Goal: Obtain resource: Download file/media

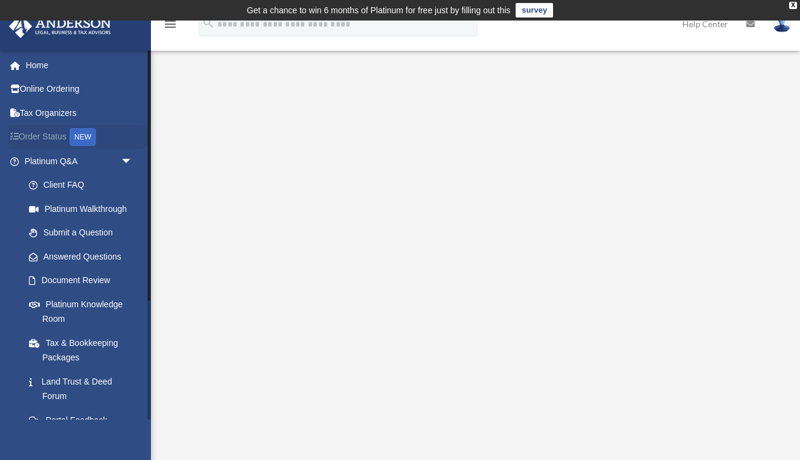
click at [52, 141] on link "Order Status NEW" at bounding box center [79, 137] width 142 height 25
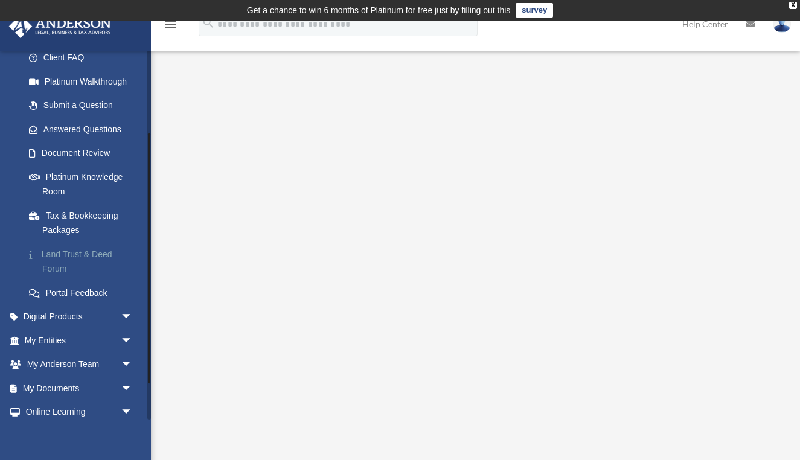
scroll to position [131, 0]
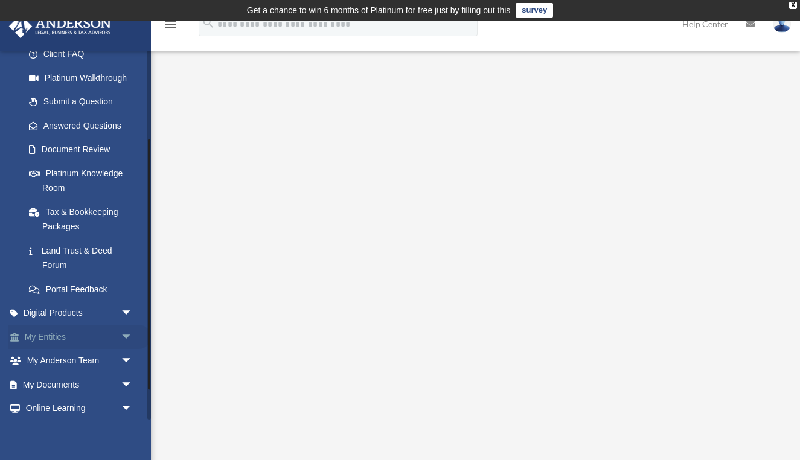
click at [58, 331] on link "My Entities arrow_drop_down" at bounding box center [79, 337] width 142 height 24
click at [128, 331] on span "arrow_drop_down" at bounding box center [133, 337] width 24 height 25
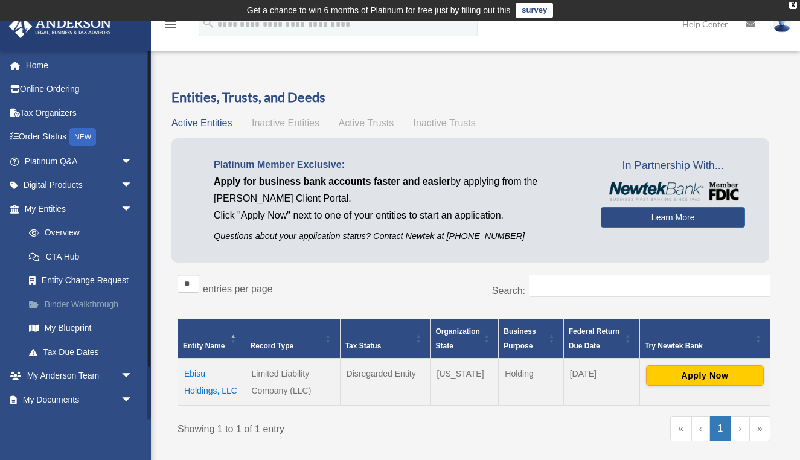
click at [71, 299] on link "Binder Walkthrough" at bounding box center [84, 304] width 134 height 24
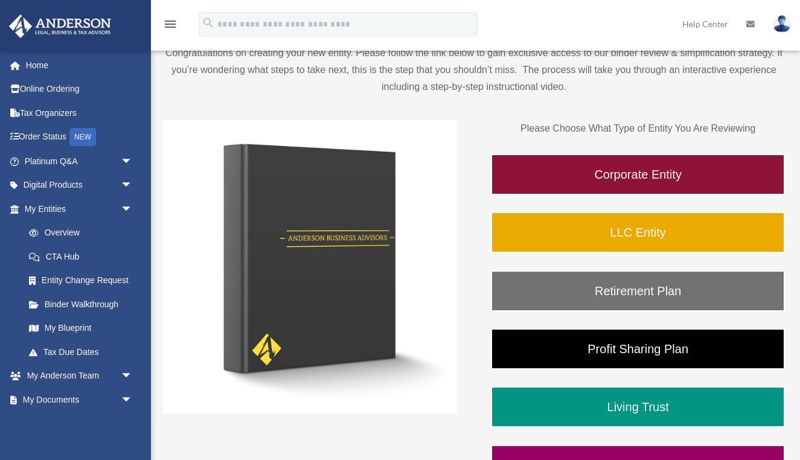
scroll to position [139, 0]
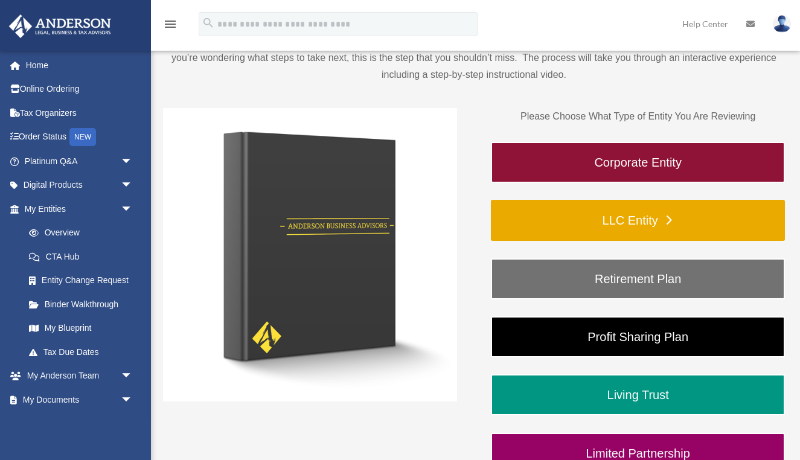
click at [672, 216] on link "LLC Entity" at bounding box center [638, 220] width 294 height 41
click at [641, 219] on link "LLC Entity" at bounding box center [638, 220] width 294 height 41
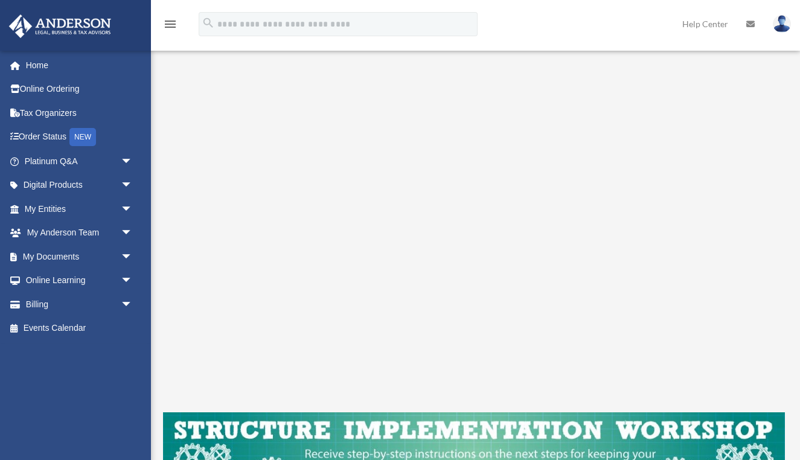
scroll to position [161, 0]
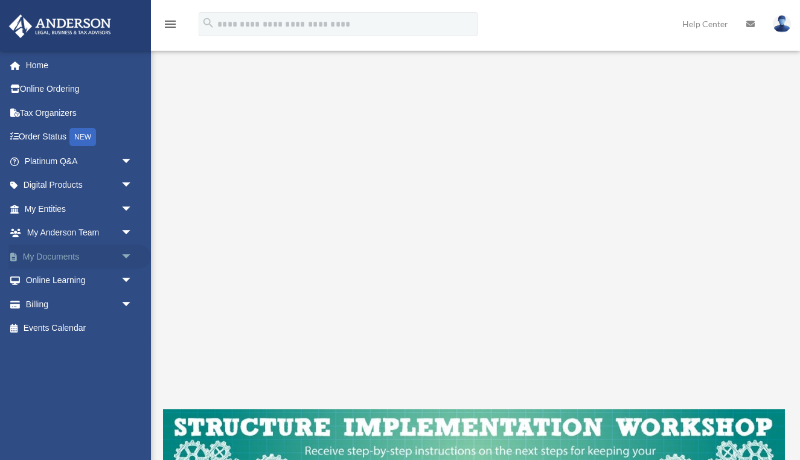
click at [127, 258] on span "arrow_drop_down" at bounding box center [133, 256] width 24 height 25
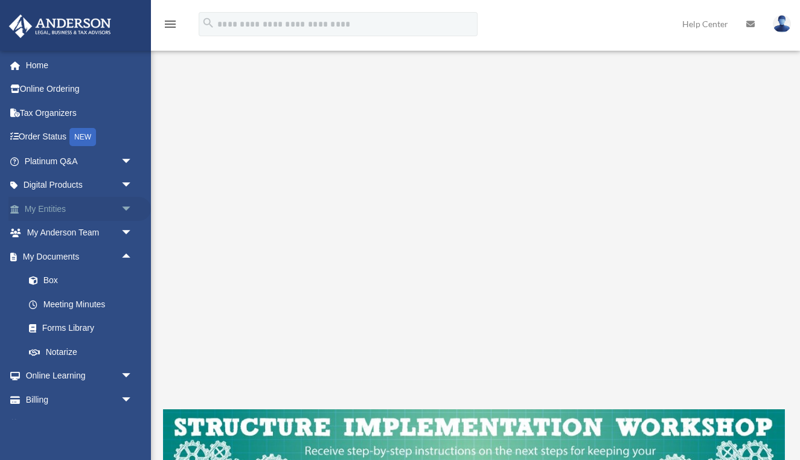
click at [127, 212] on span "arrow_drop_down" at bounding box center [133, 209] width 24 height 25
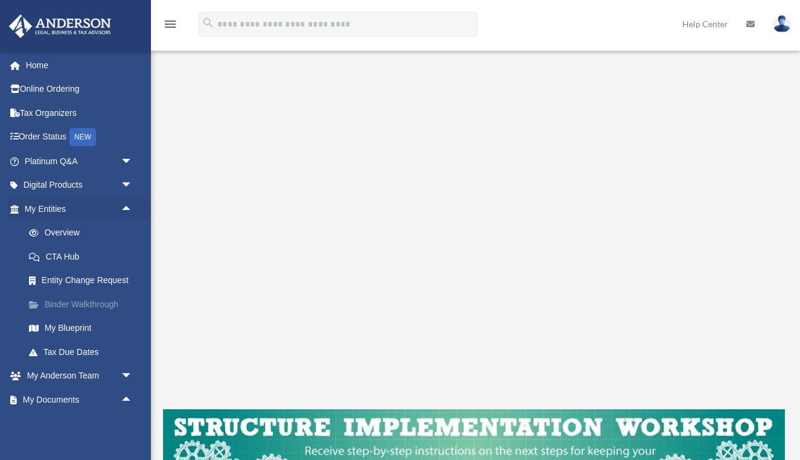
click at [97, 301] on link "Binder Walkthrough" at bounding box center [84, 304] width 134 height 24
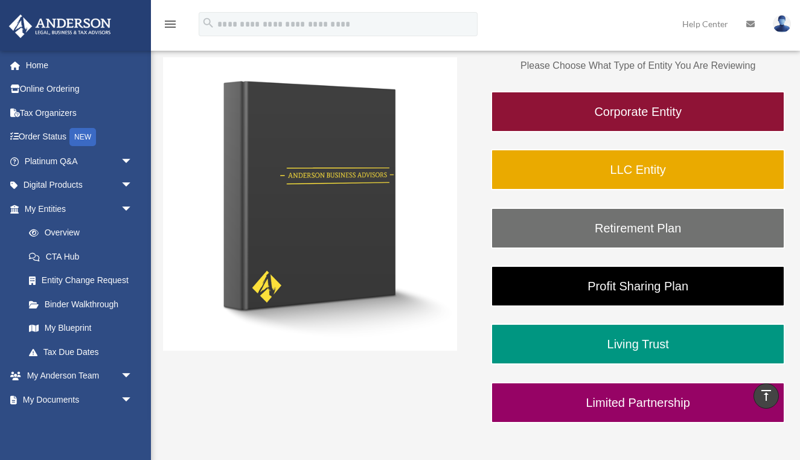
scroll to position [187, 0]
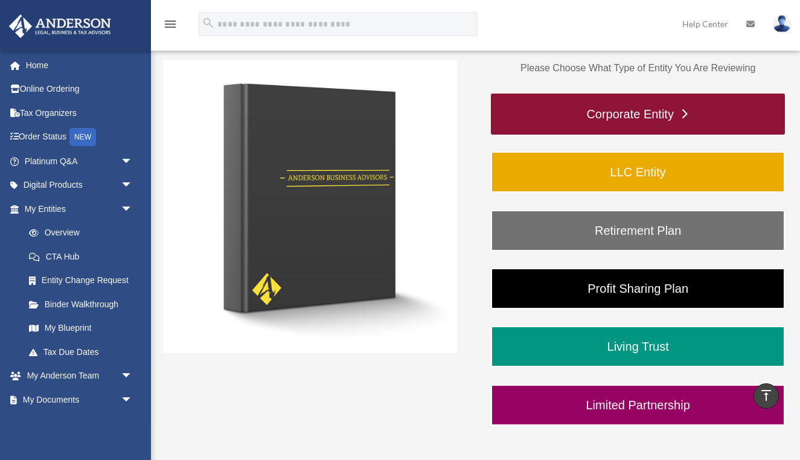
click at [643, 110] on link "Corporate Entity" at bounding box center [638, 114] width 294 height 41
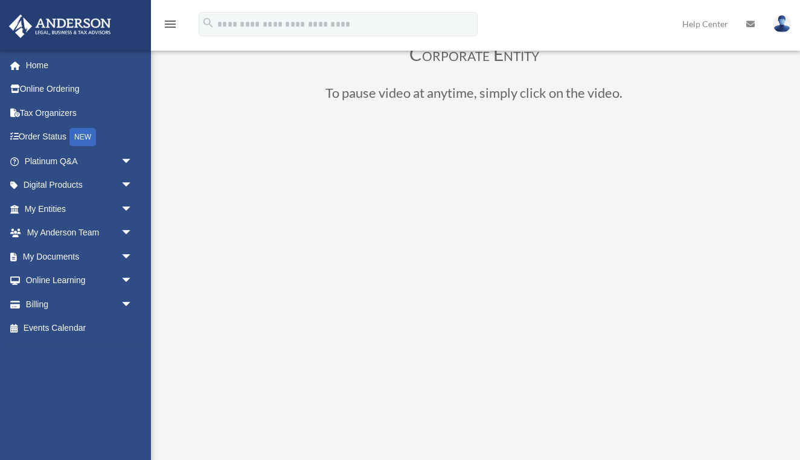
scroll to position [77, 0]
click at [129, 207] on span "arrow_drop_down" at bounding box center [133, 209] width 24 height 25
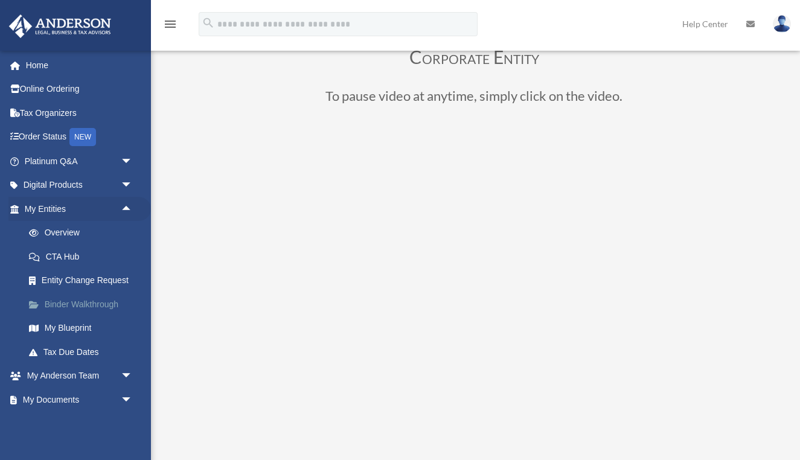
click at [99, 298] on link "Binder Walkthrough" at bounding box center [84, 304] width 134 height 24
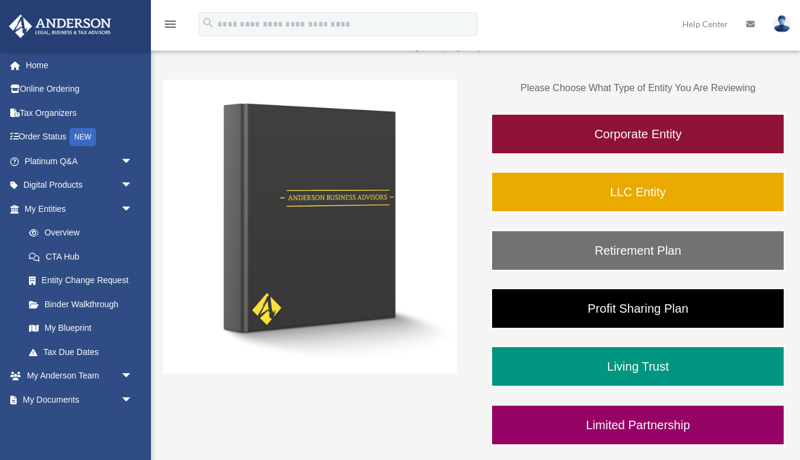
scroll to position [159, 0]
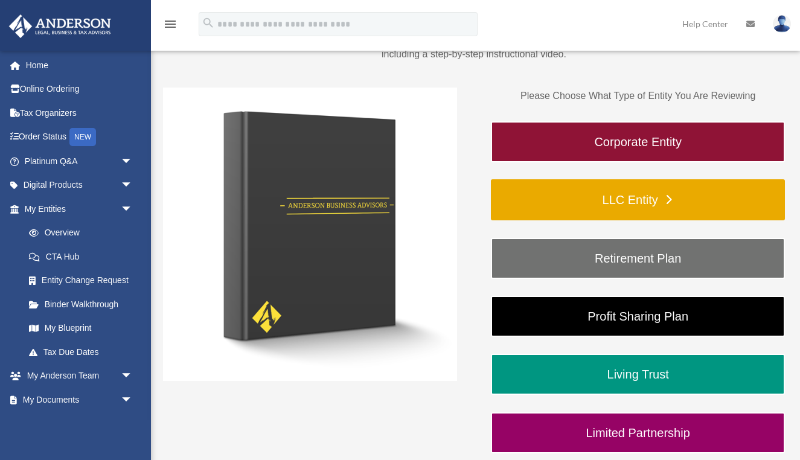
click at [652, 197] on link "LLC Entity" at bounding box center [638, 199] width 294 height 41
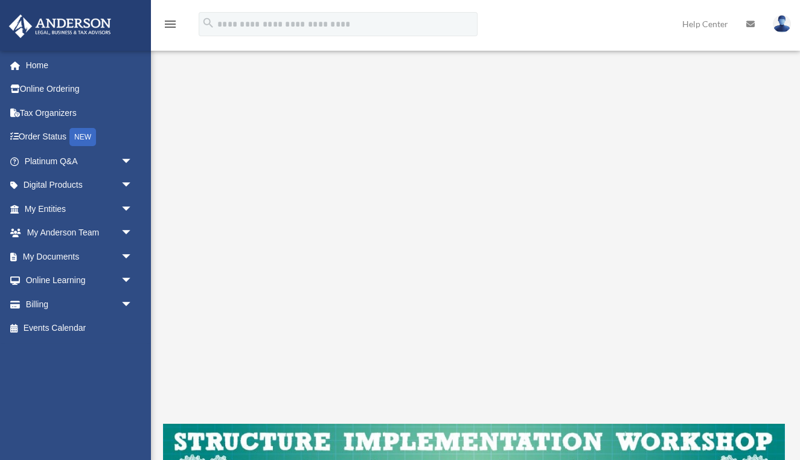
scroll to position [144, 0]
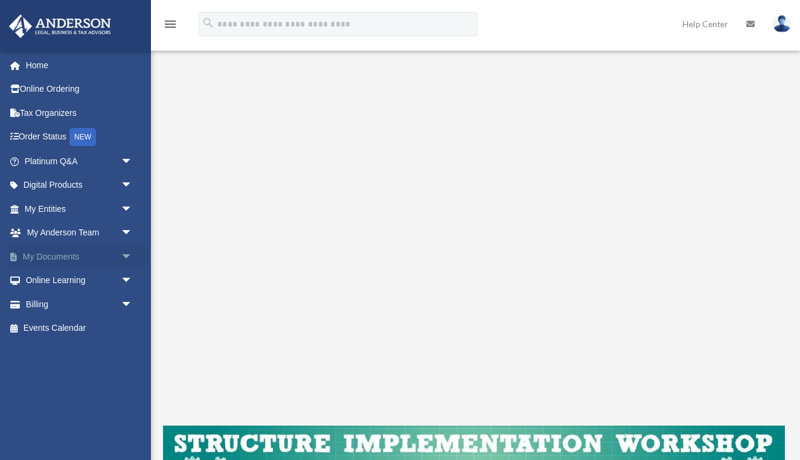
click at [128, 258] on span "arrow_drop_down" at bounding box center [133, 256] width 24 height 25
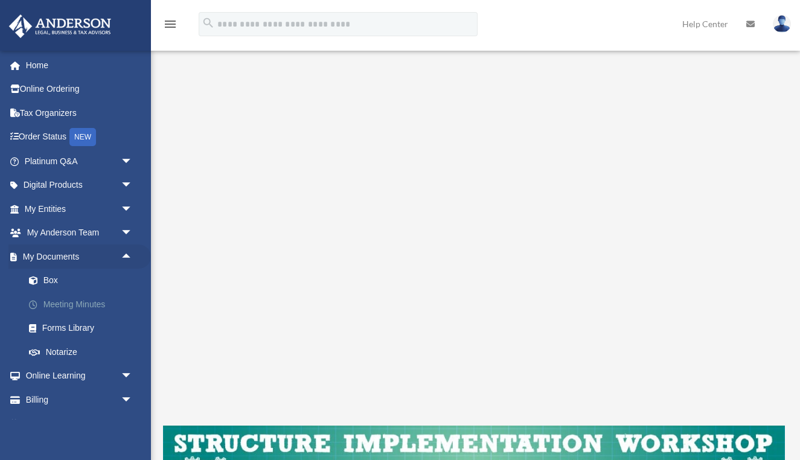
click at [100, 299] on link "Meeting Minutes" at bounding box center [84, 304] width 134 height 24
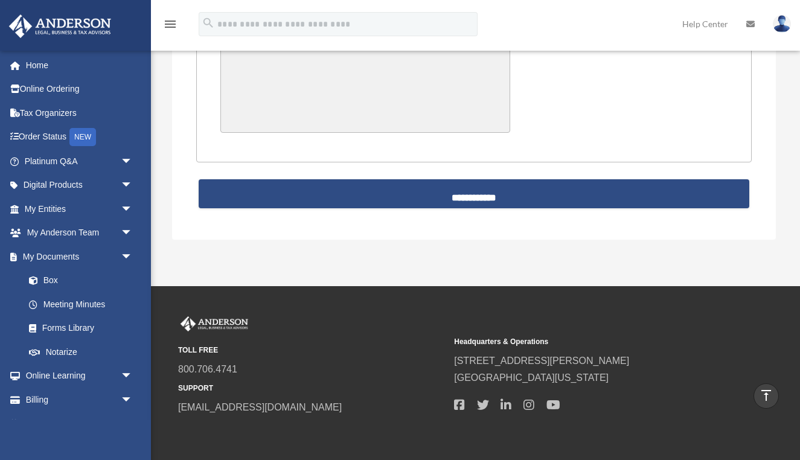
scroll to position [2873, 0]
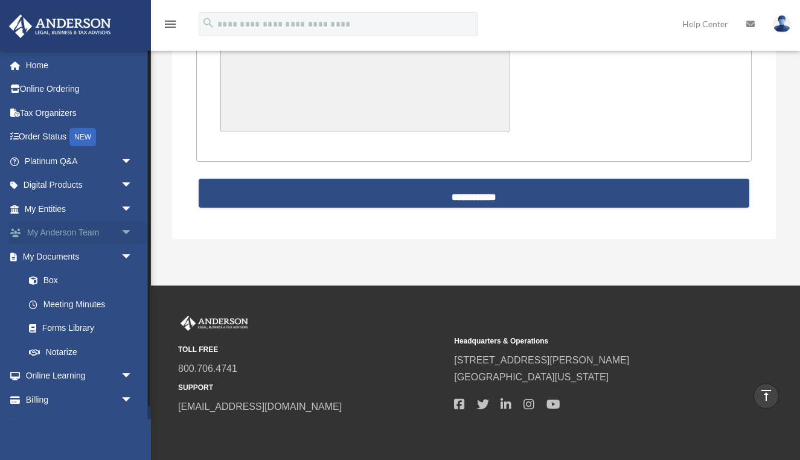
click at [131, 233] on span "arrow_drop_down" at bounding box center [133, 233] width 24 height 25
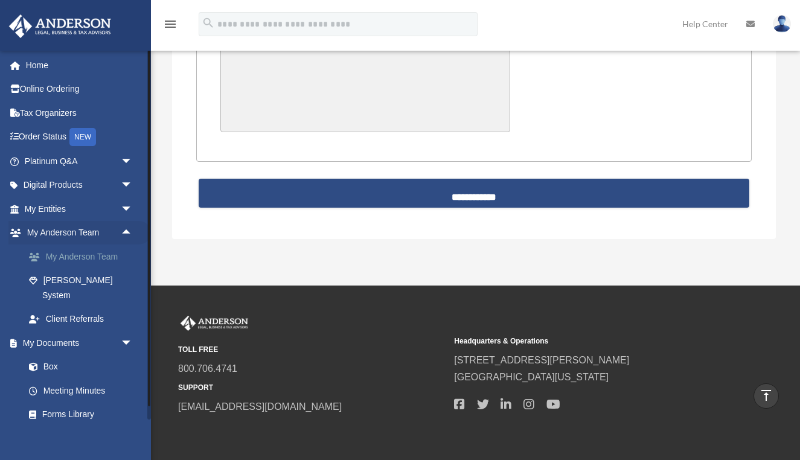
click at [109, 257] on link "My Anderson Team" at bounding box center [84, 256] width 134 height 24
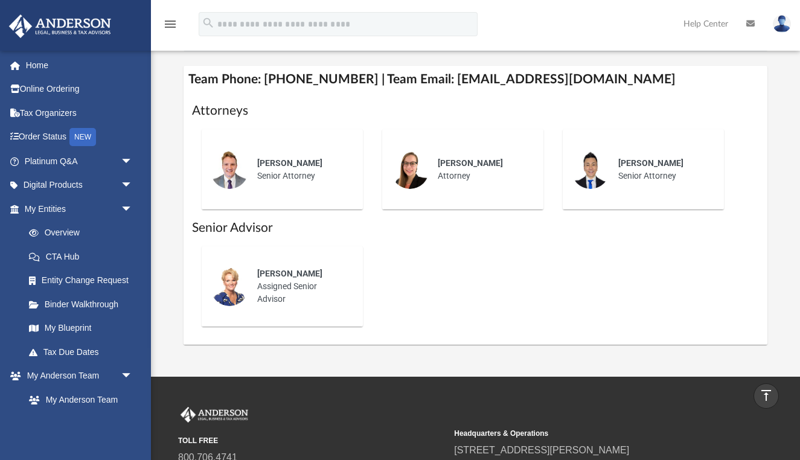
scroll to position [511, 0]
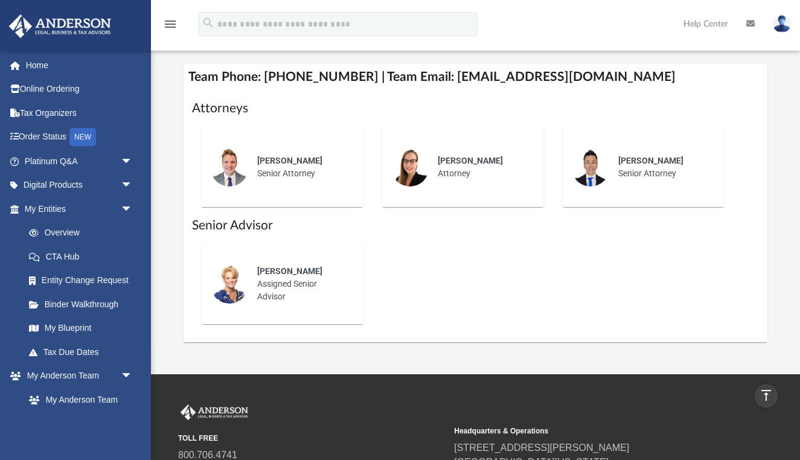
click at [235, 265] on img at bounding box center [229, 284] width 39 height 39
click at [285, 265] on div "[PERSON_NAME]" at bounding box center [301, 271] width 89 height 13
click at [283, 266] on span "[PERSON_NAME]" at bounding box center [289, 271] width 65 height 10
click at [296, 266] on span "Kendall Oleary" at bounding box center [289, 271] width 65 height 10
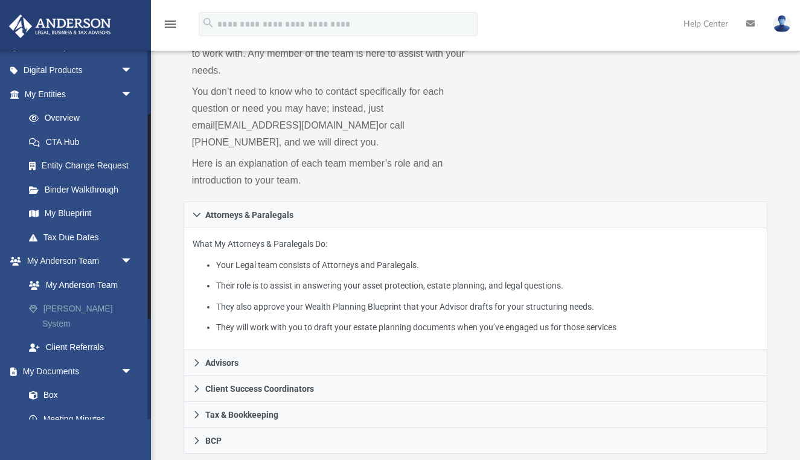
scroll to position [115, 0]
click at [75, 307] on link "[PERSON_NAME] System" at bounding box center [84, 315] width 134 height 39
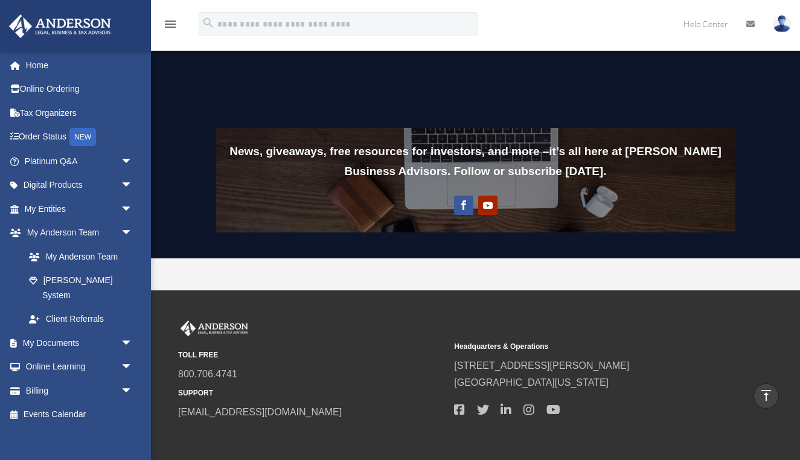
scroll to position [958, 0]
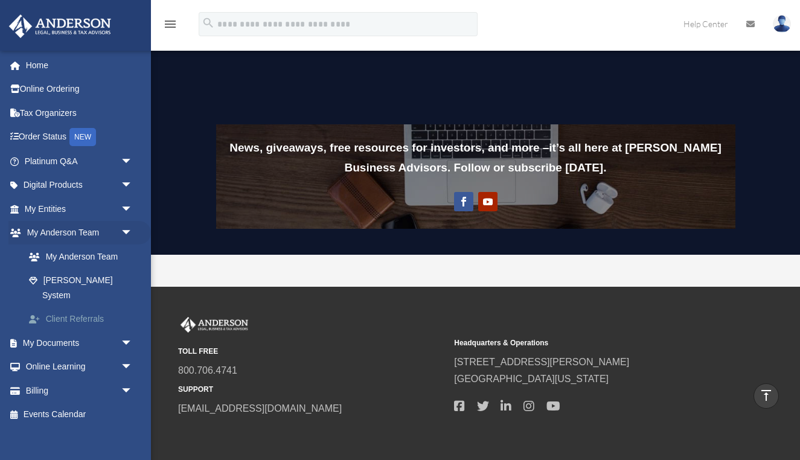
click at [59, 307] on link "Client Referrals" at bounding box center [84, 319] width 134 height 24
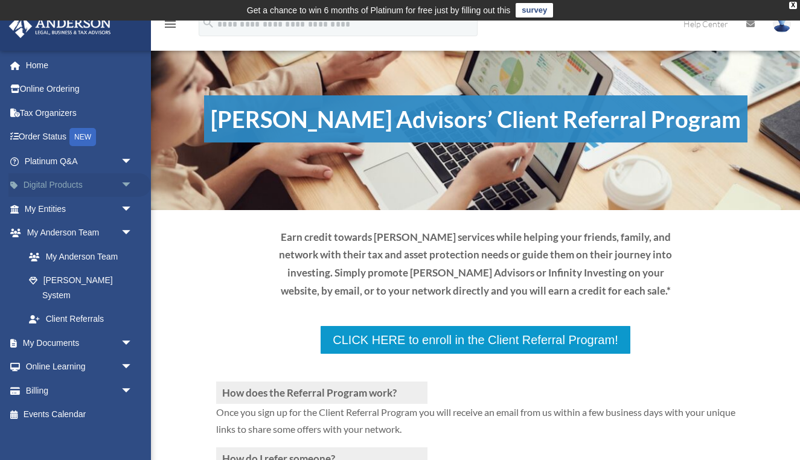
click at [126, 188] on span "arrow_drop_down" at bounding box center [133, 185] width 24 height 25
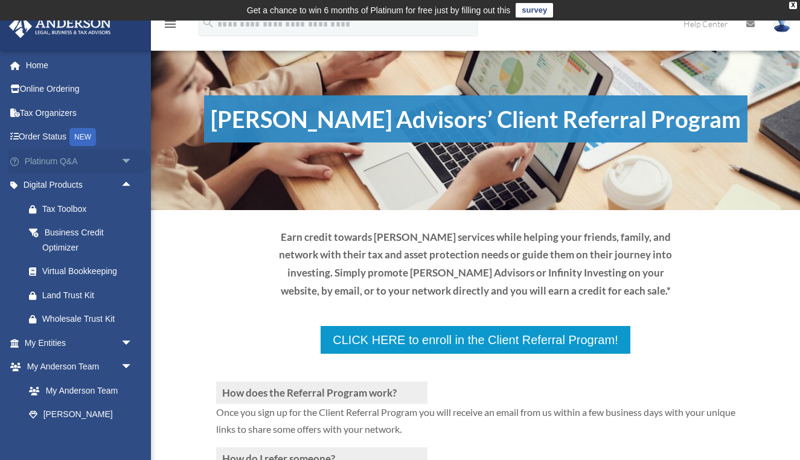
click at [129, 158] on span "arrow_drop_down" at bounding box center [133, 161] width 24 height 25
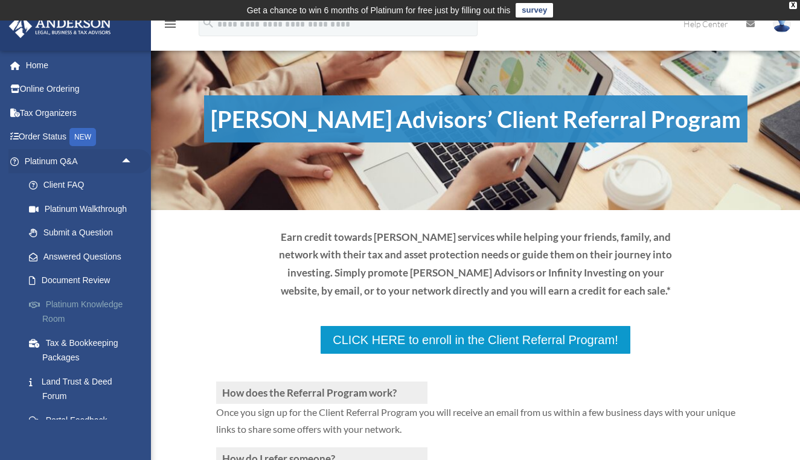
click at [91, 302] on link "Platinum Knowledge Room" at bounding box center [84, 311] width 134 height 39
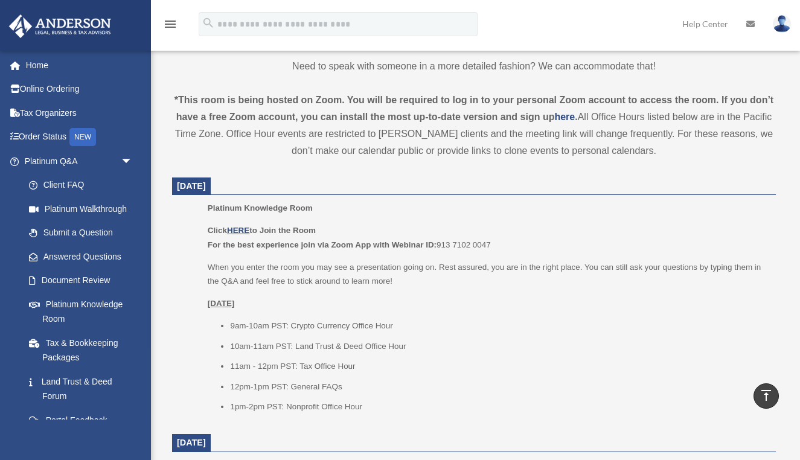
scroll to position [395, 0]
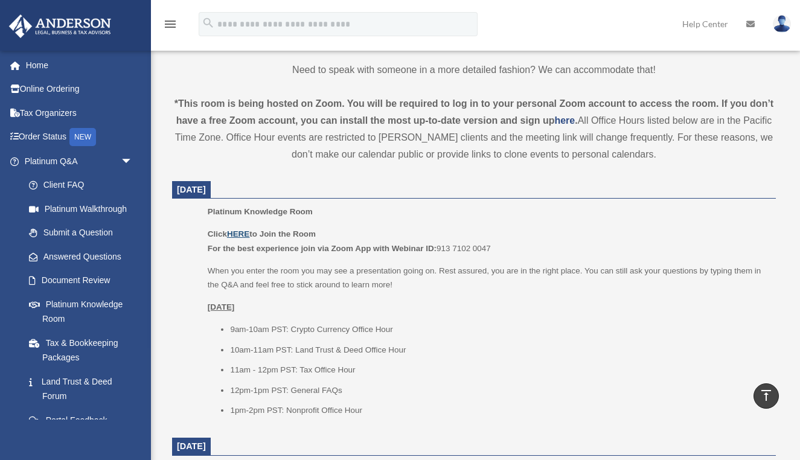
click at [245, 235] on u "HERE" at bounding box center [238, 233] width 22 height 9
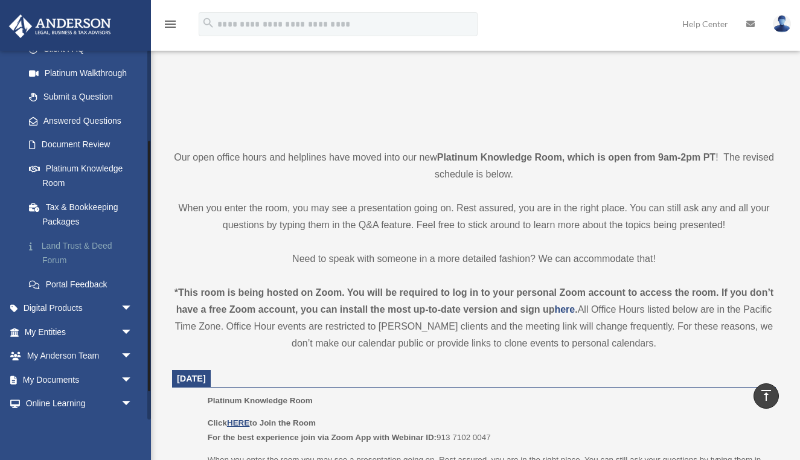
scroll to position [137, 0]
click at [74, 329] on link "My Entities arrow_drop_down" at bounding box center [79, 331] width 142 height 24
click at [129, 327] on span "arrow_drop_down" at bounding box center [133, 331] width 24 height 25
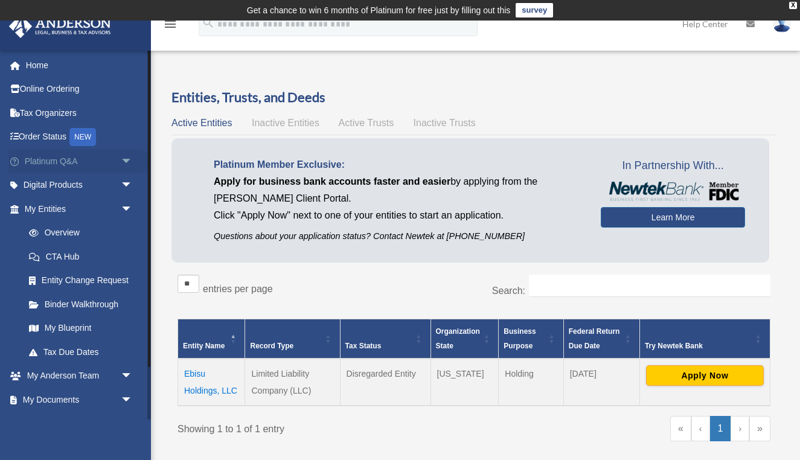
click at [126, 164] on span "arrow_drop_down" at bounding box center [133, 161] width 24 height 25
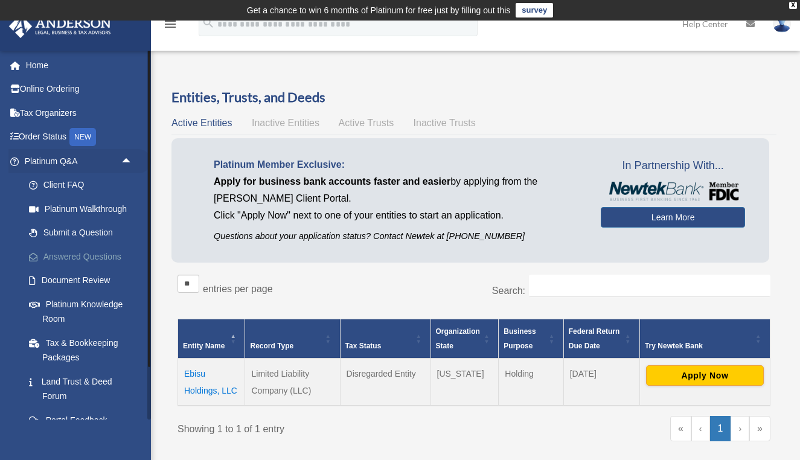
click at [78, 250] on link "Answered Questions" at bounding box center [84, 256] width 134 height 24
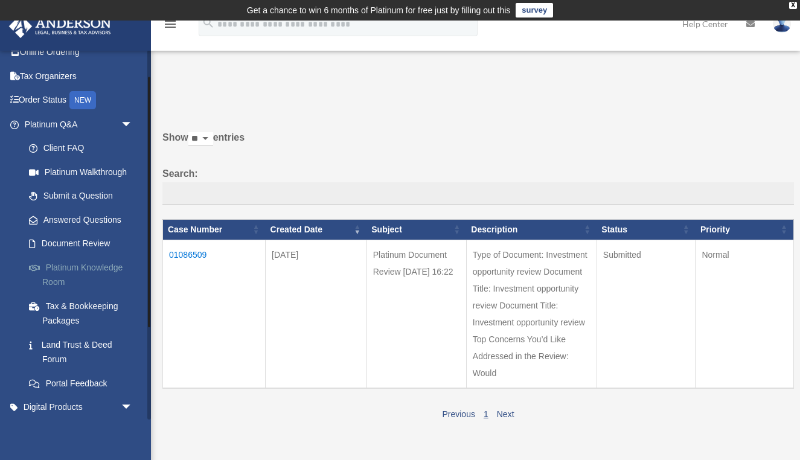
scroll to position [40, 0]
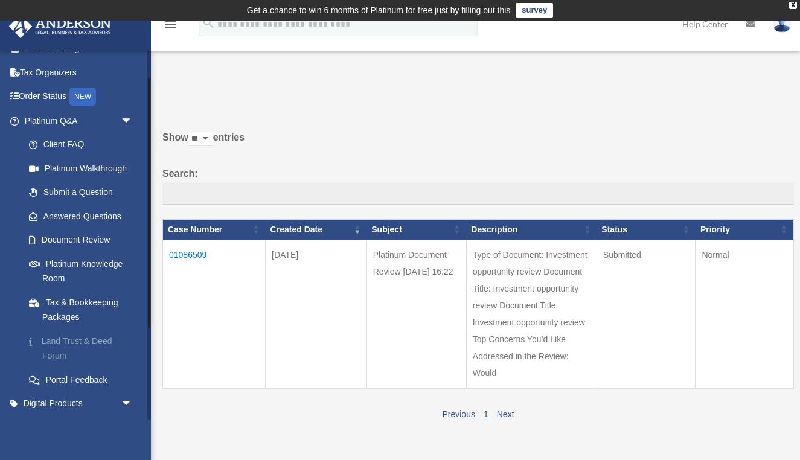
click at [66, 337] on link "Land Trust & Deed Forum" at bounding box center [84, 348] width 134 height 39
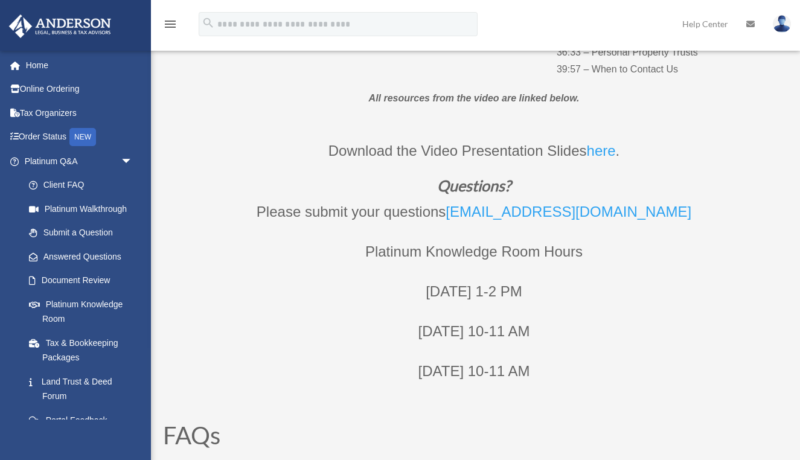
scroll to position [421, 0]
click at [607, 153] on link "here" at bounding box center [601, 153] width 29 height 22
click at [607, 148] on link "here" at bounding box center [601, 153] width 29 height 22
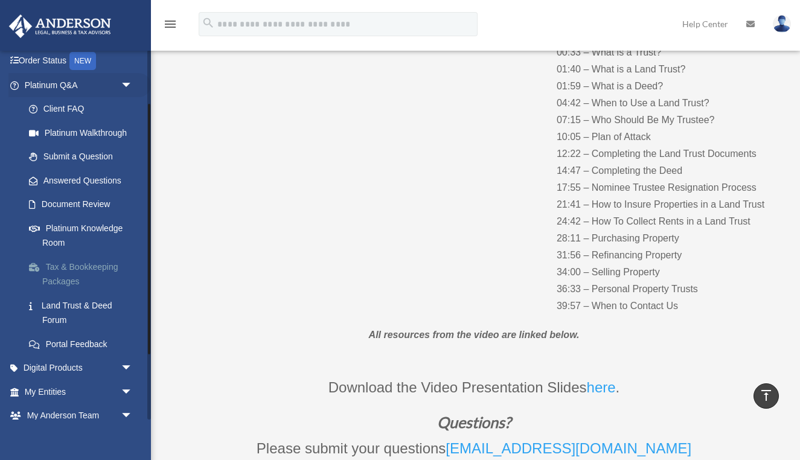
scroll to position [81, 0]
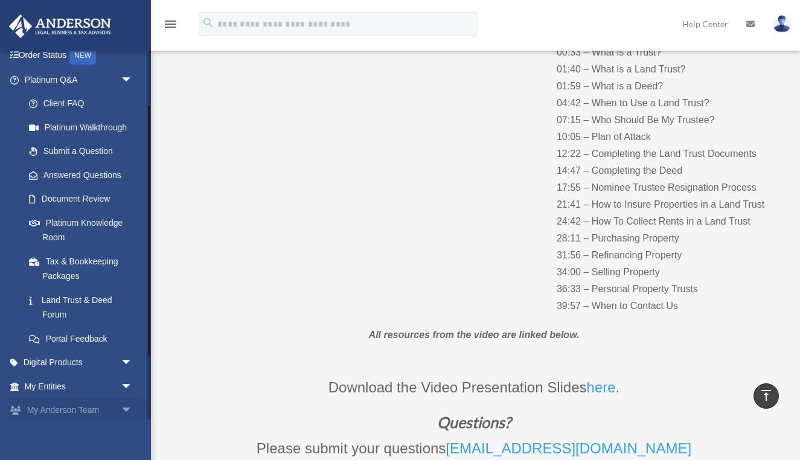
click at [114, 404] on link "My Anderson Team arrow_drop_down" at bounding box center [79, 410] width 142 height 24
click at [131, 405] on span "arrow_drop_down" at bounding box center [133, 410] width 24 height 25
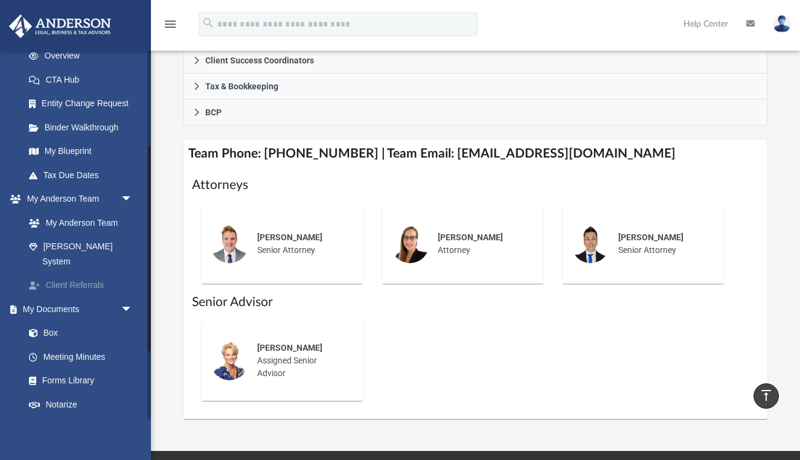
scroll to position [181, 0]
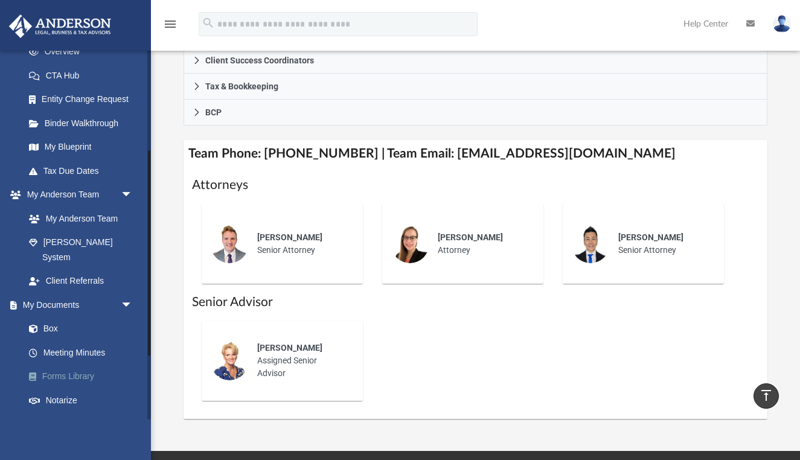
click at [63, 365] on link "Forms Library" at bounding box center [84, 377] width 134 height 24
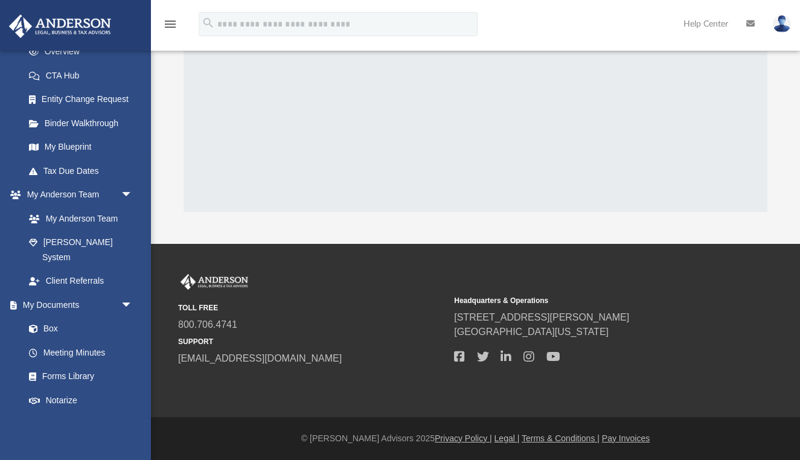
scroll to position [180, 0]
click at [69, 365] on link "Forms Library" at bounding box center [84, 377] width 134 height 24
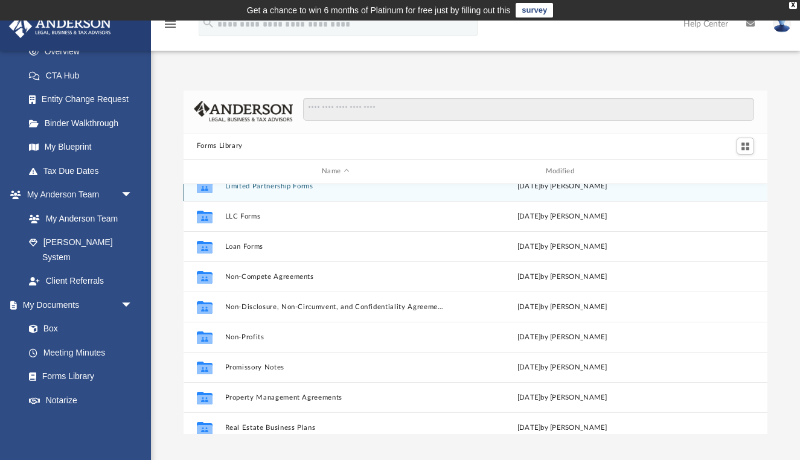
scroll to position [563, 0]
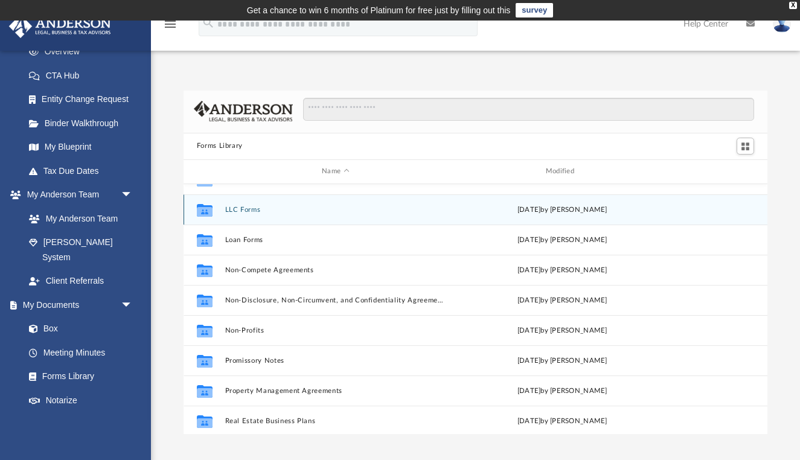
click at [247, 206] on button "LLC Forms" at bounding box center [335, 209] width 221 height 8
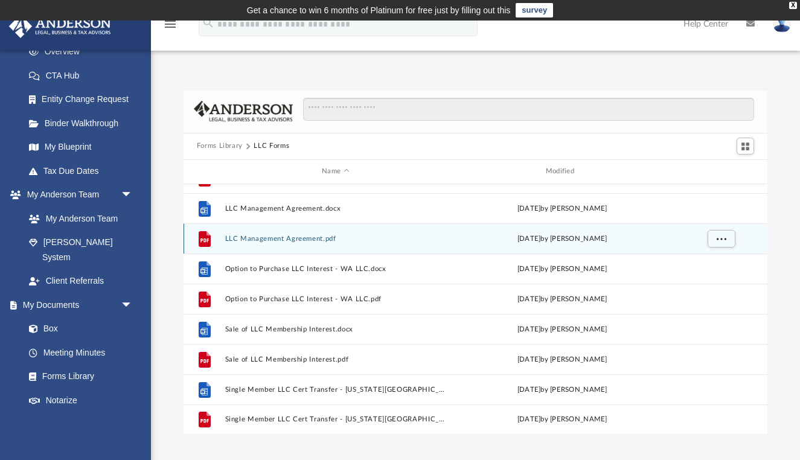
scroll to position [0, 0]
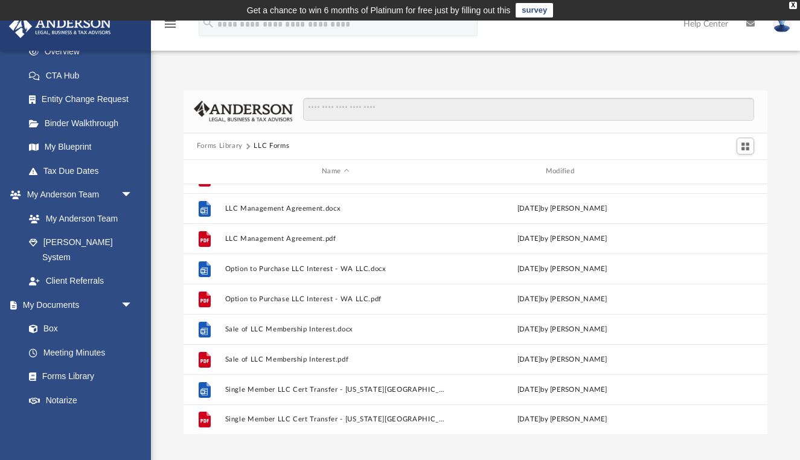
click at [214, 144] on button "Forms Library" at bounding box center [220, 146] width 46 height 11
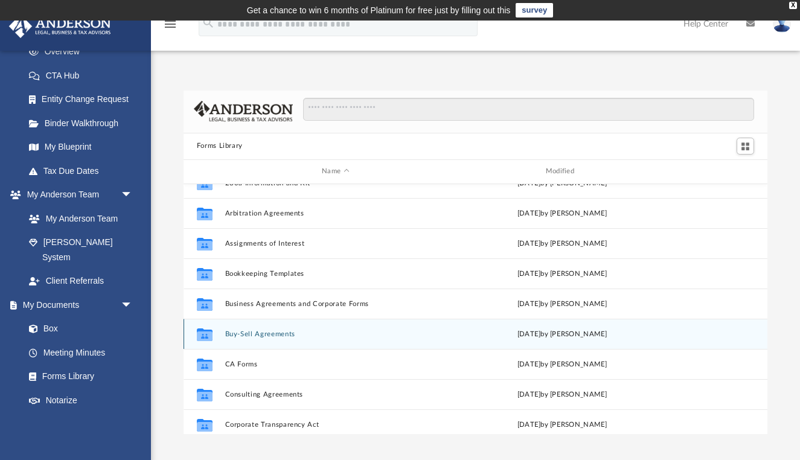
scroll to position [51, 0]
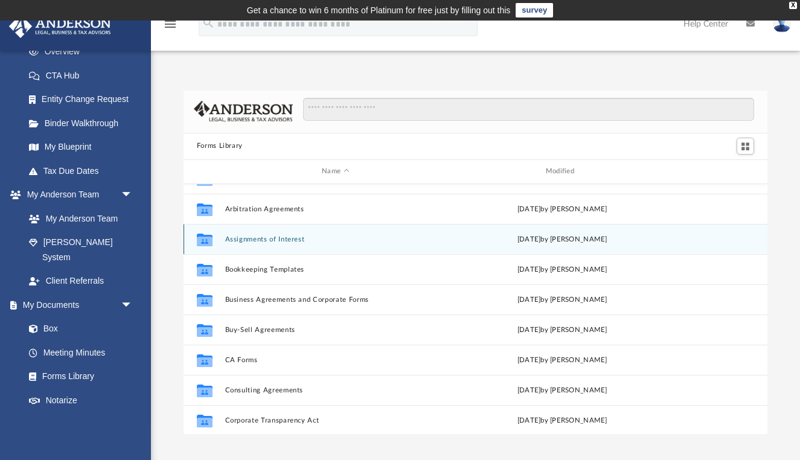
click at [258, 241] on button "Assignments of Interest" at bounding box center [335, 239] width 221 height 8
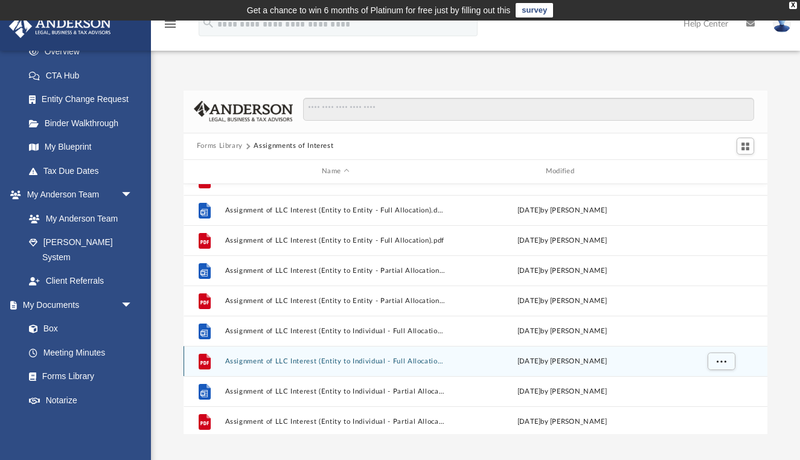
scroll to position [42, 0]
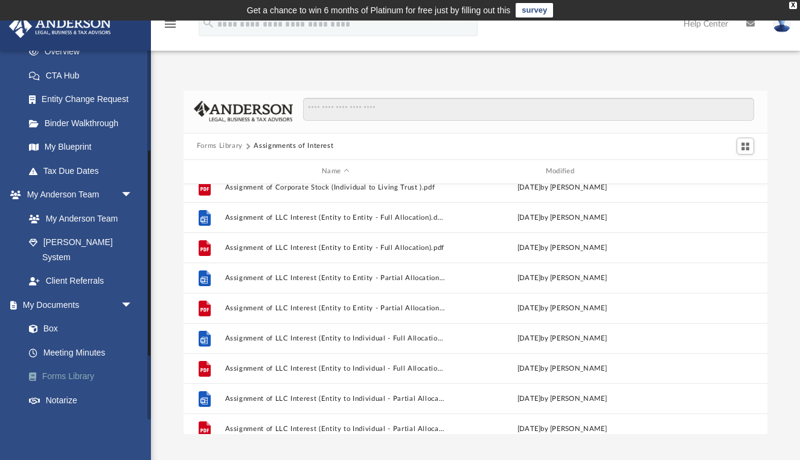
click at [83, 365] on link "Forms Library" at bounding box center [84, 377] width 134 height 24
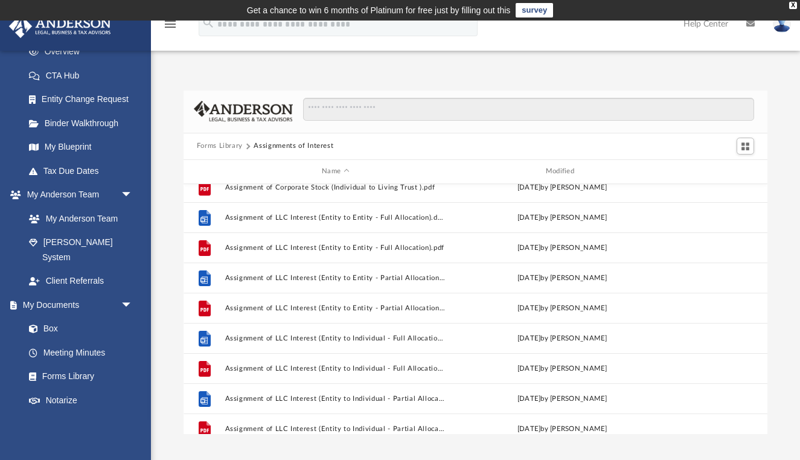
click at [229, 147] on button "Forms Library" at bounding box center [220, 146] width 46 height 11
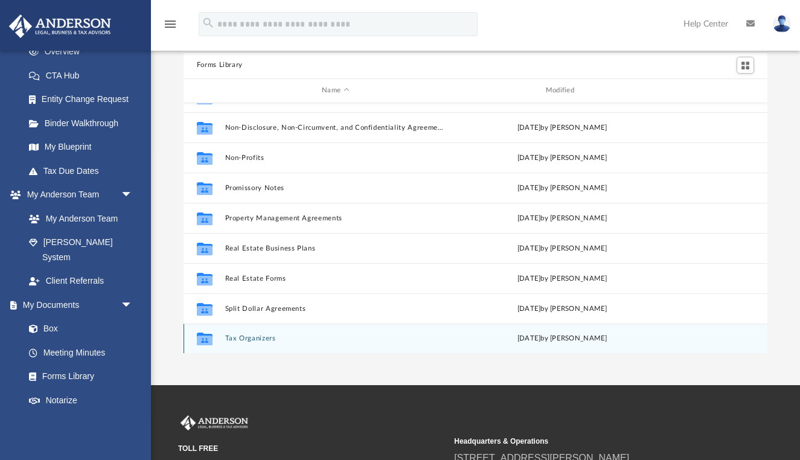
scroll to position [81, 0]
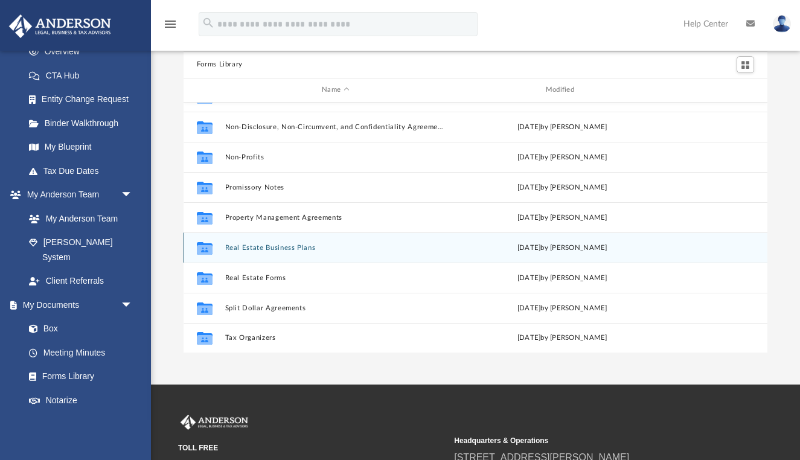
click at [291, 248] on button "Real Estate Business Plans" at bounding box center [335, 247] width 221 height 8
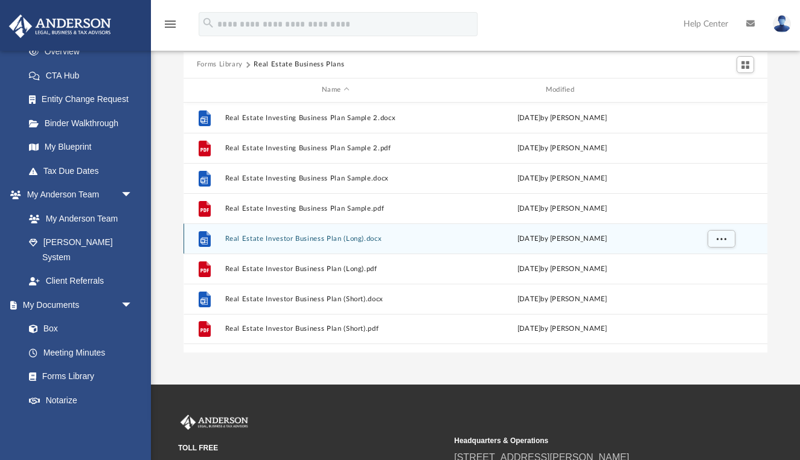
scroll to position [0, 0]
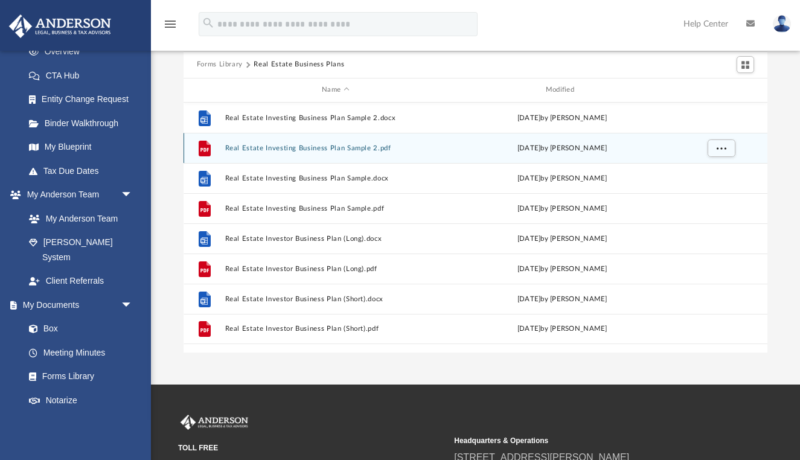
click at [343, 148] on button "Real Estate Investing Business Plan Sample 2.pdf" at bounding box center [335, 148] width 221 height 8
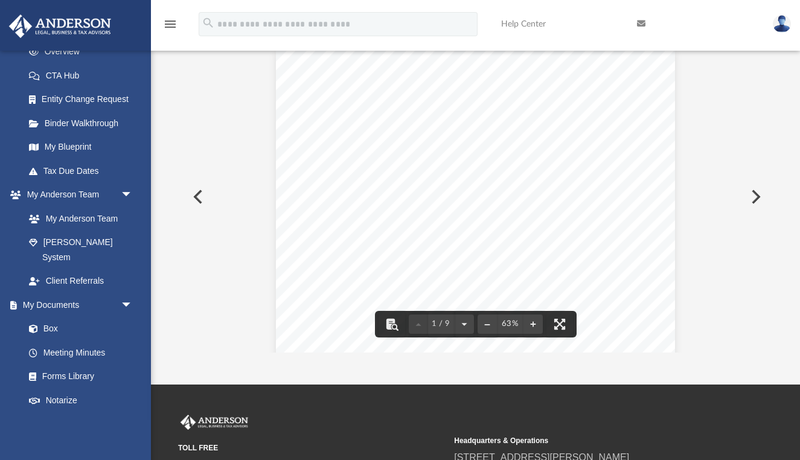
click at [201, 194] on button "Preview" at bounding box center [196, 197] width 27 height 34
click at [172, 25] on icon "menu" at bounding box center [170, 24] width 14 height 14
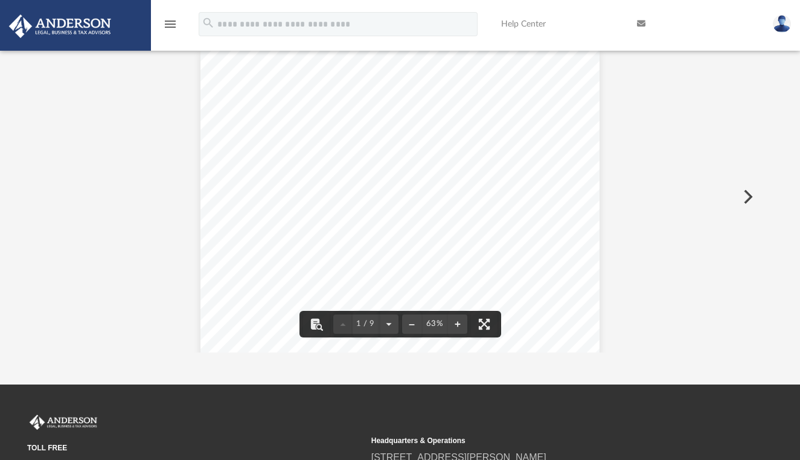
scroll to position [1, 1]
click at [167, 28] on icon "menu" at bounding box center [170, 24] width 14 height 14
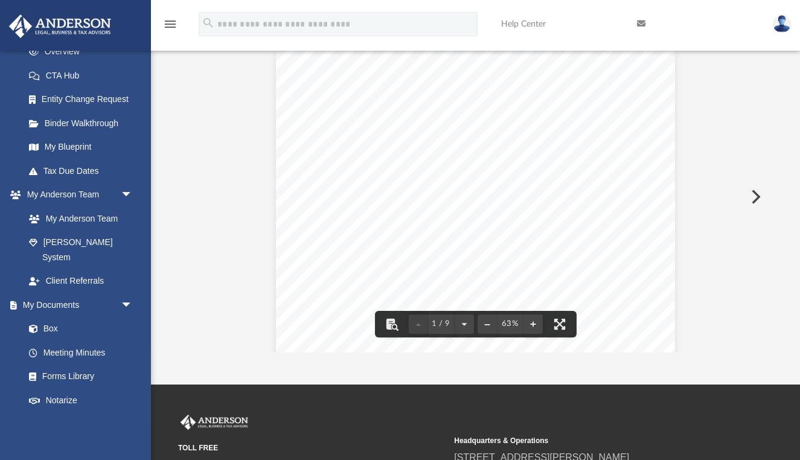
scroll to position [275, 584]
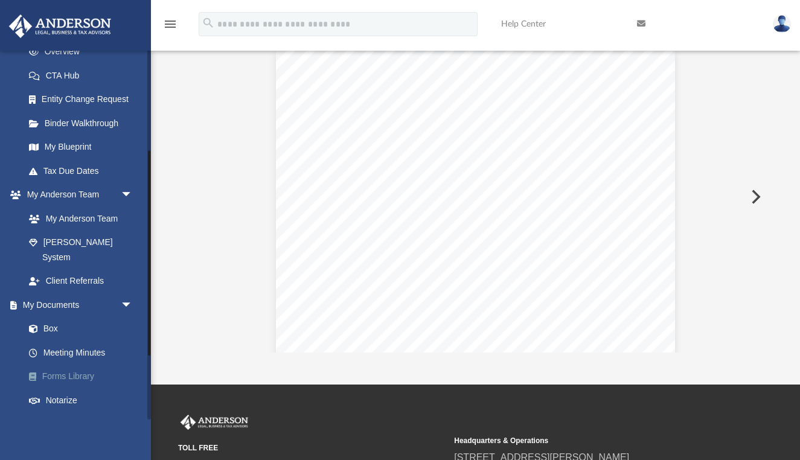
click at [68, 365] on link "Forms Library" at bounding box center [84, 377] width 134 height 24
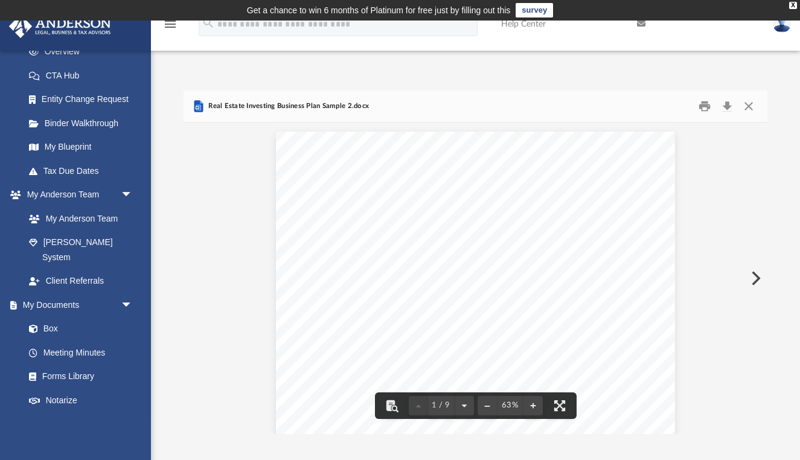
scroll to position [0, 0]
click at [753, 109] on button "Close" at bounding box center [749, 106] width 22 height 19
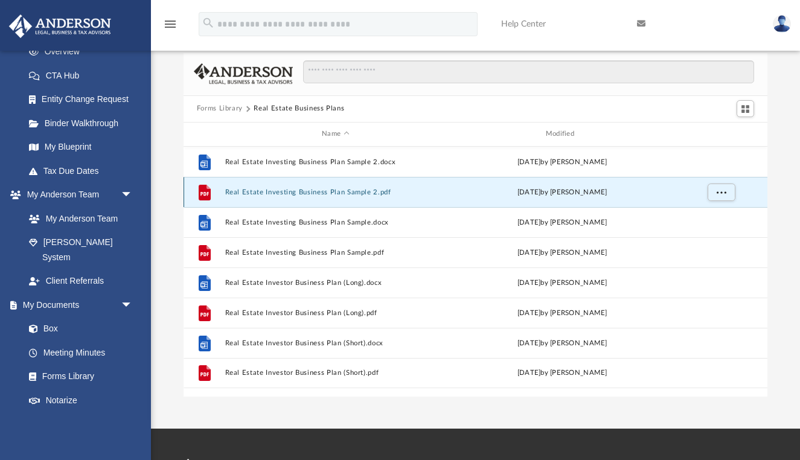
scroll to position [30, 0]
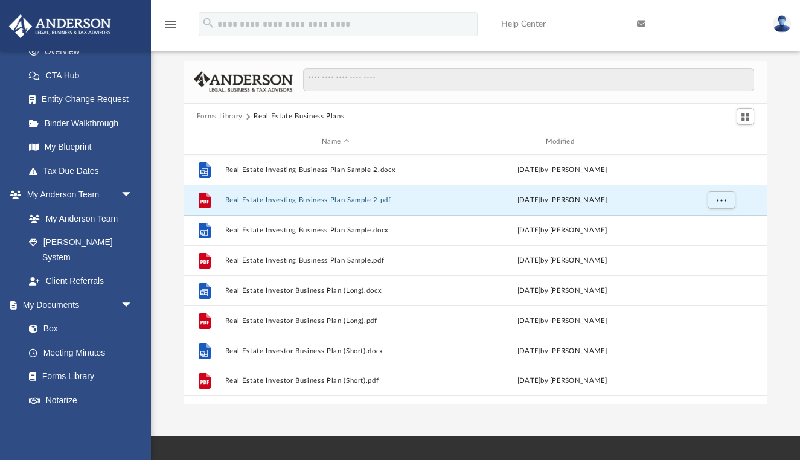
click at [226, 119] on button "Forms Library" at bounding box center [220, 116] width 46 height 11
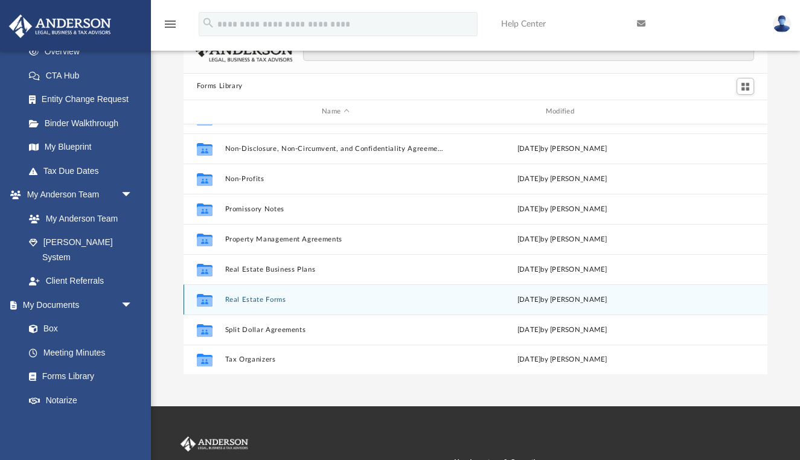
scroll to position [69, 0]
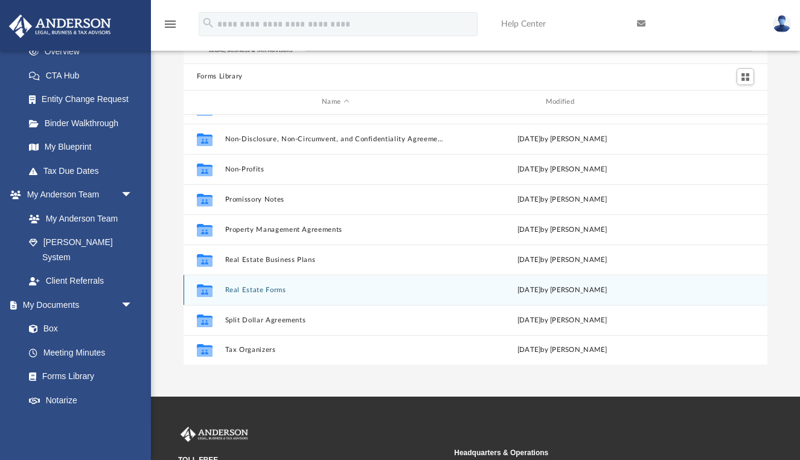
click at [262, 291] on button "Real Estate Forms" at bounding box center [335, 289] width 221 height 8
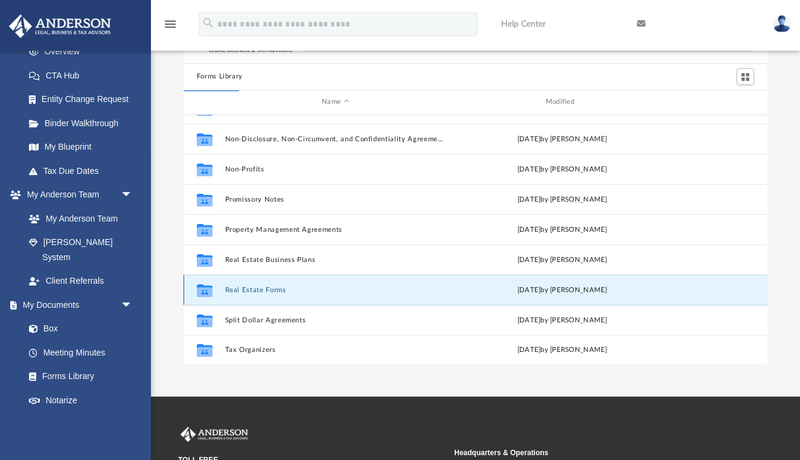
click at [270, 290] on button "Real Estate Forms" at bounding box center [335, 289] width 221 height 8
click at [279, 291] on button "Real Estate Forms" at bounding box center [335, 289] width 221 height 8
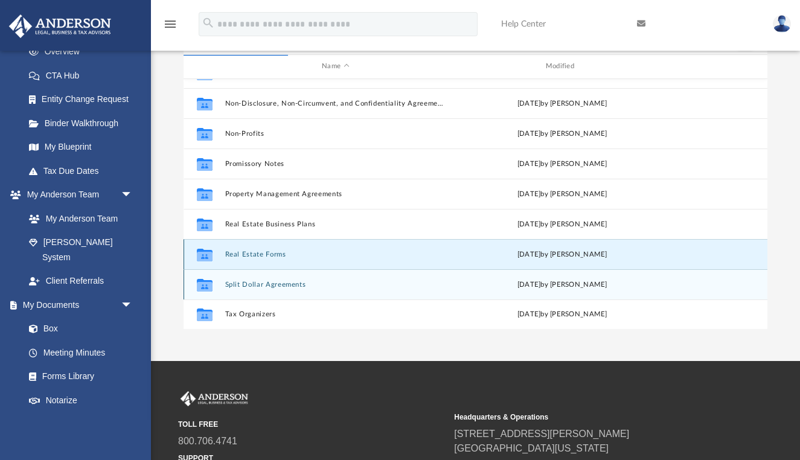
scroll to position [117, 0]
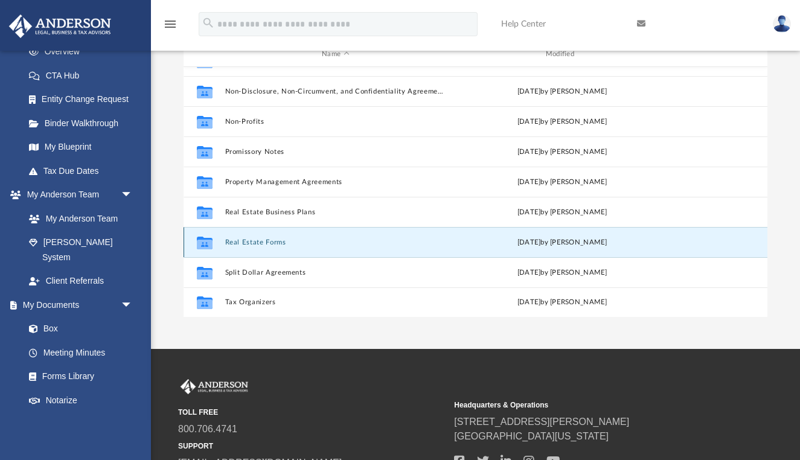
click at [255, 242] on button "Real Estate Forms" at bounding box center [335, 242] width 221 height 8
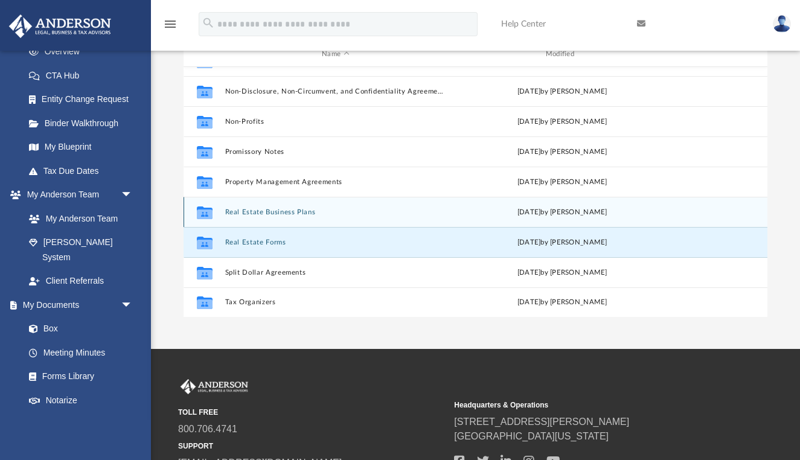
click at [276, 210] on button "Real Estate Business Plans" at bounding box center [335, 212] width 221 height 8
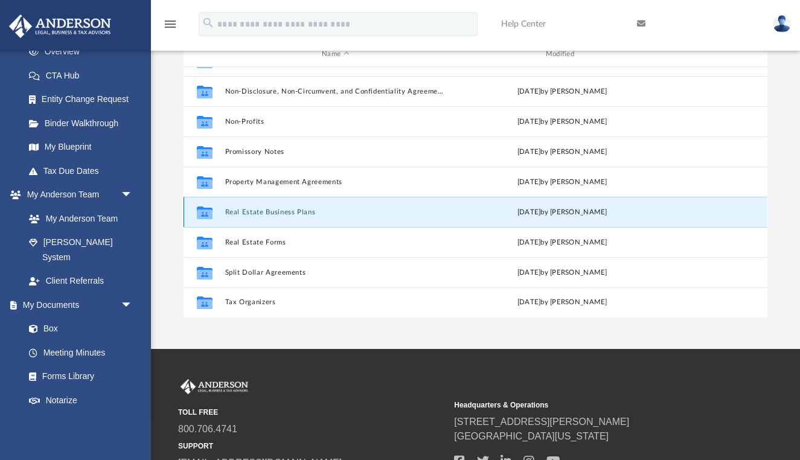
click at [273, 212] on button "Real Estate Business Plans" at bounding box center [335, 212] width 221 height 8
click at [202, 212] on icon "grid" at bounding box center [205, 214] width 16 height 10
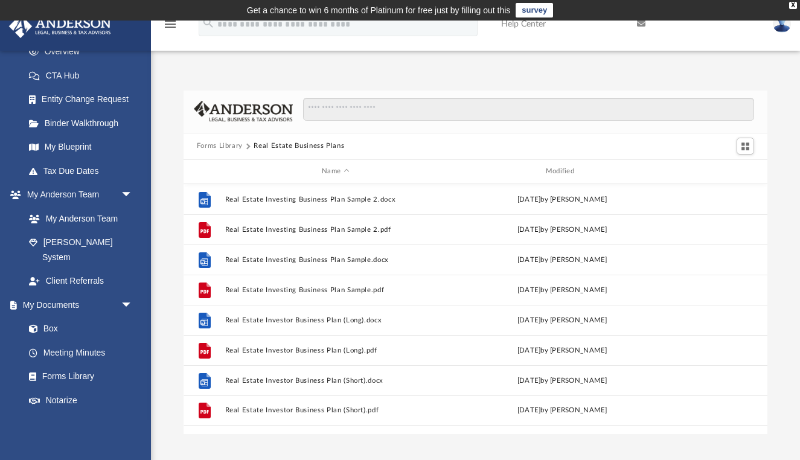
scroll to position [0, 0]
click at [222, 148] on button "Forms Library" at bounding box center [220, 146] width 46 height 11
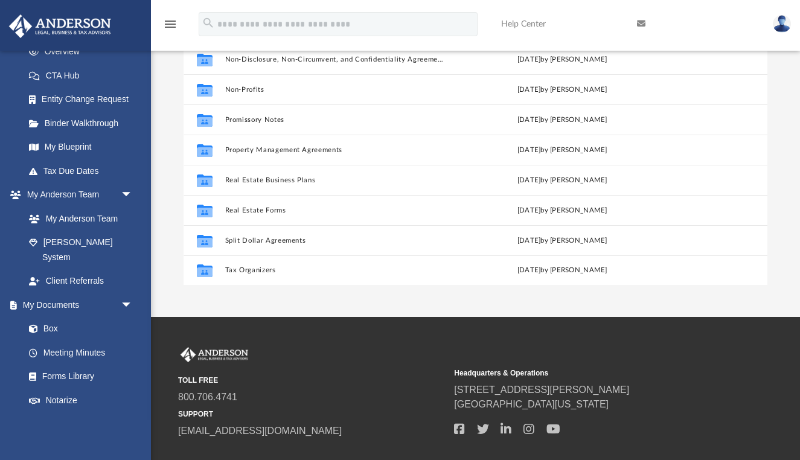
scroll to position [162, 0]
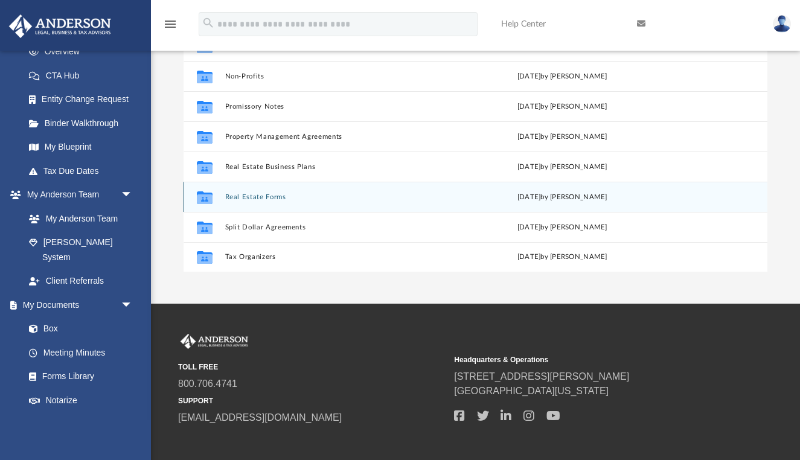
click at [202, 196] on icon "grid" at bounding box center [205, 199] width 16 height 10
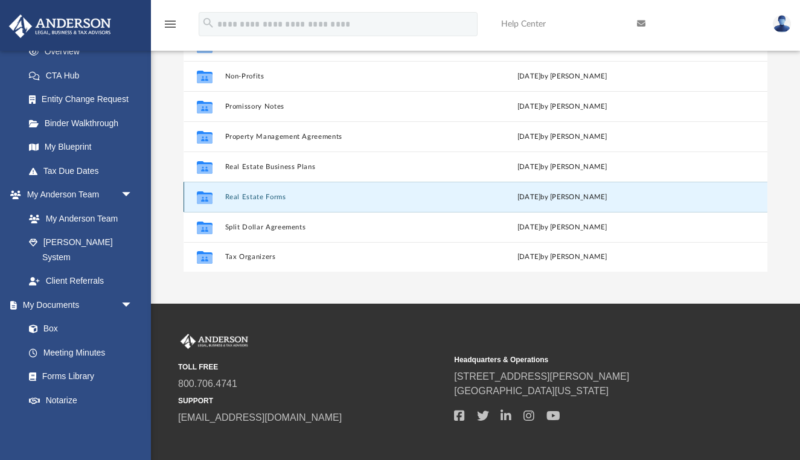
click at [202, 201] on icon "grid" at bounding box center [205, 199] width 16 height 10
click at [211, 201] on icon "grid" at bounding box center [205, 199] width 16 height 10
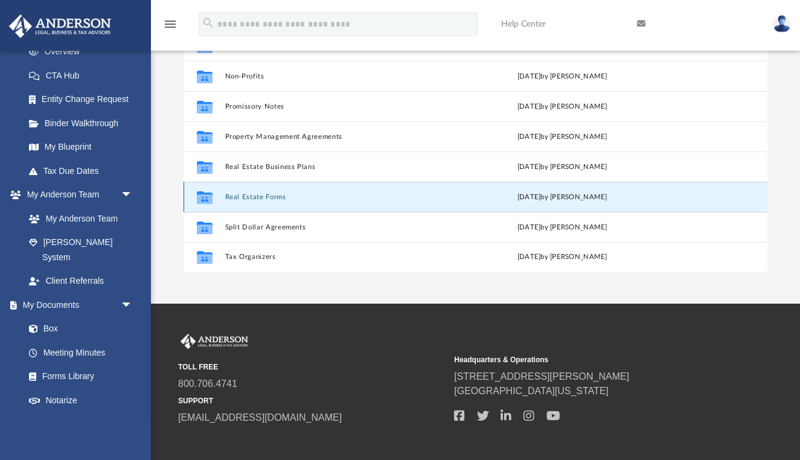
click at [256, 198] on button "Real Estate Forms" at bounding box center [335, 197] width 221 height 8
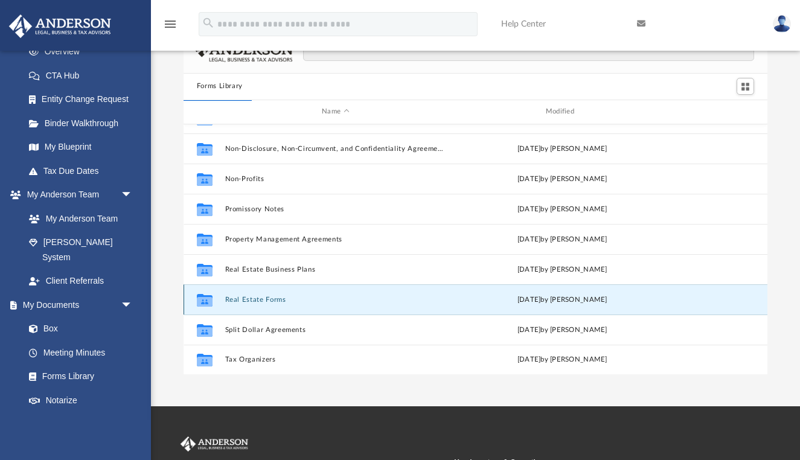
scroll to position [59, 0]
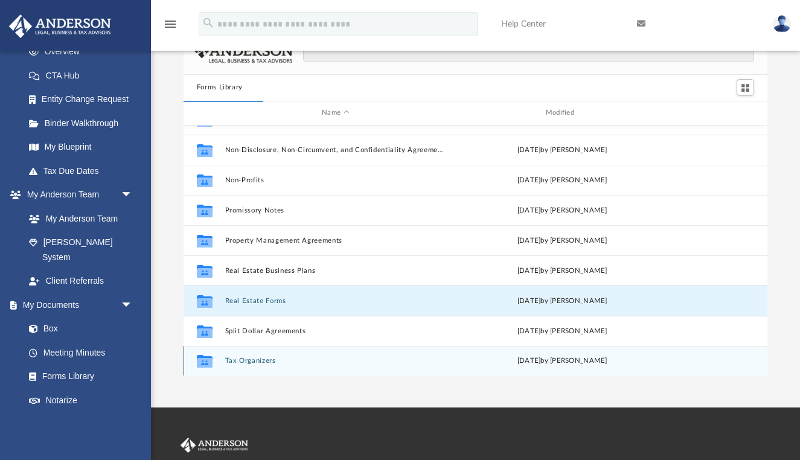
click at [368, 359] on button "Tax Organizers" at bounding box center [335, 361] width 221 height 8
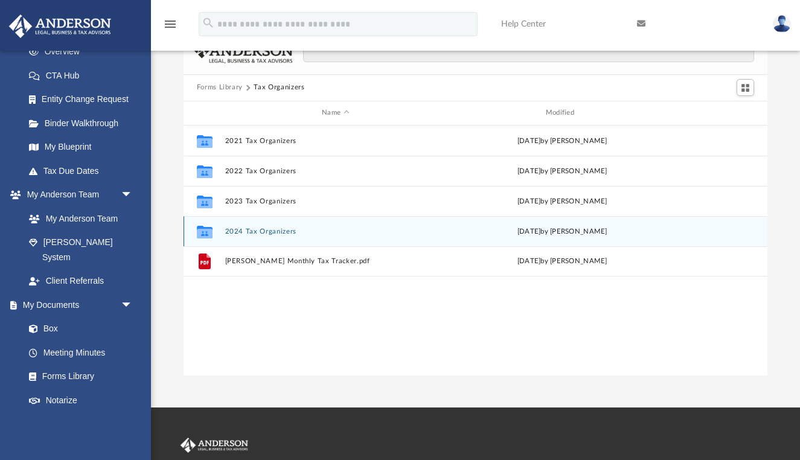
scroll to position [59, 0]
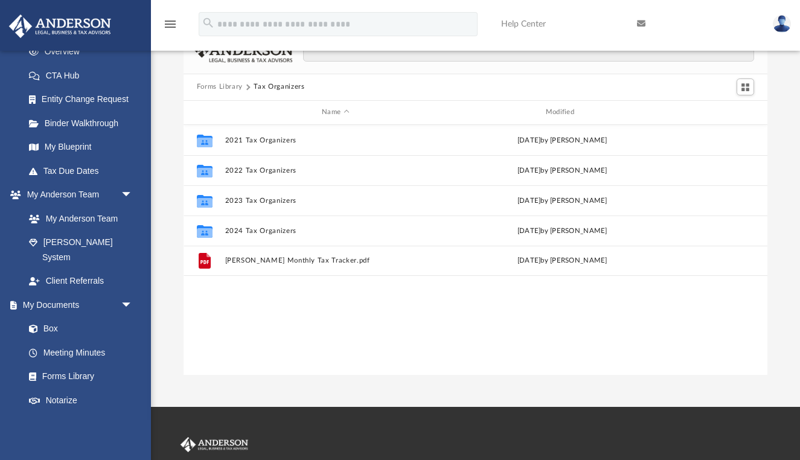
click at [215, 88] on button "Forms Library" at bounding box center [220, 86] width 46 height 11
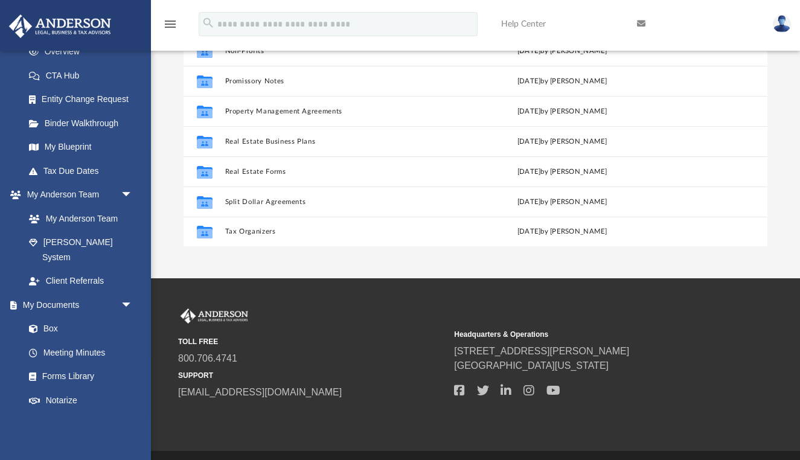
scroll to position [196, 0]
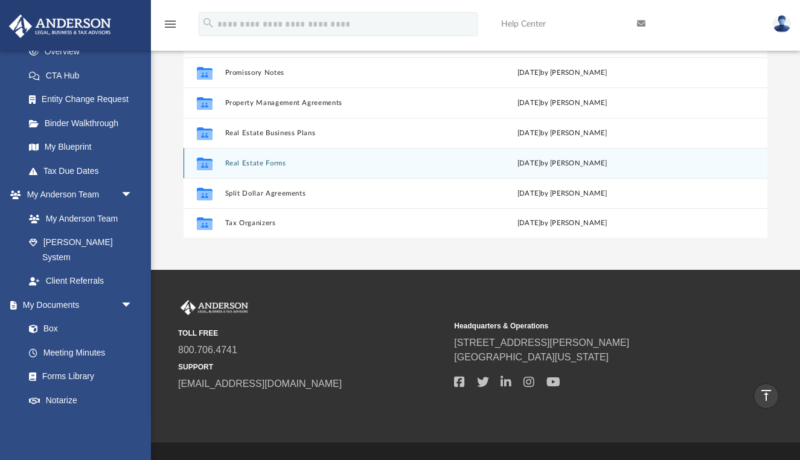
click at [247, 163] on button "Real Estate Forms" at bounding box center [335, 163] width 221 height 8
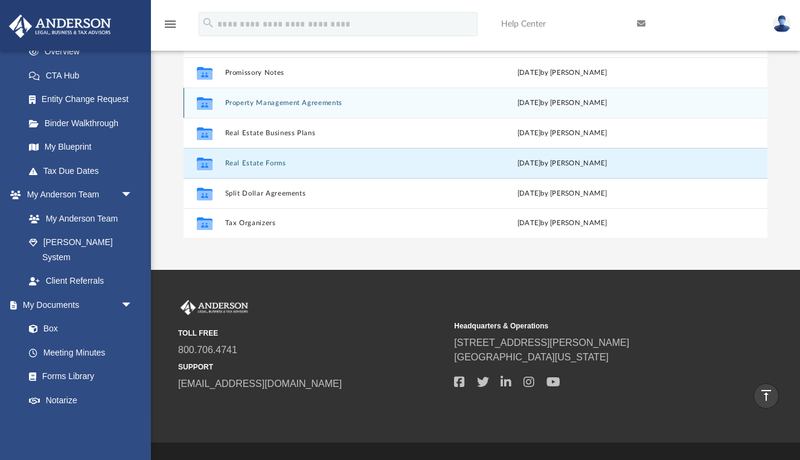
click at [288, 103] on button "Property Management Agreements" at bounding box center [335, 102] width 221 height 8
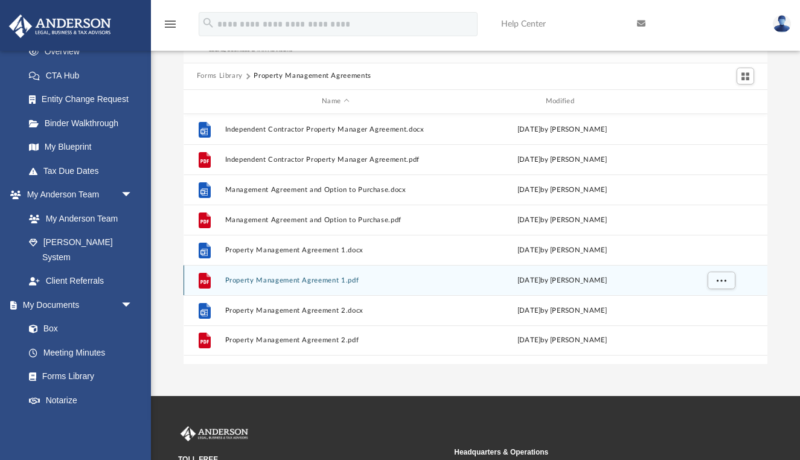
scroll to position [64, 0]
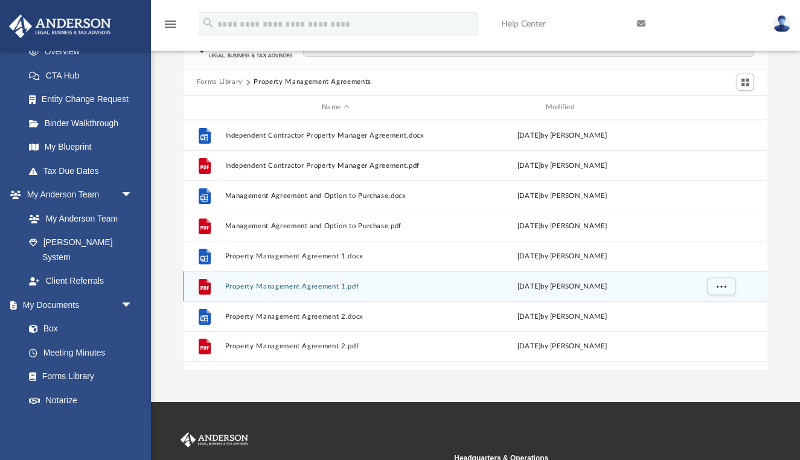
click at [320, 284] on button "Property Management Agreement 1.pdf" at bounding box center [335, 286] width 221 height 8
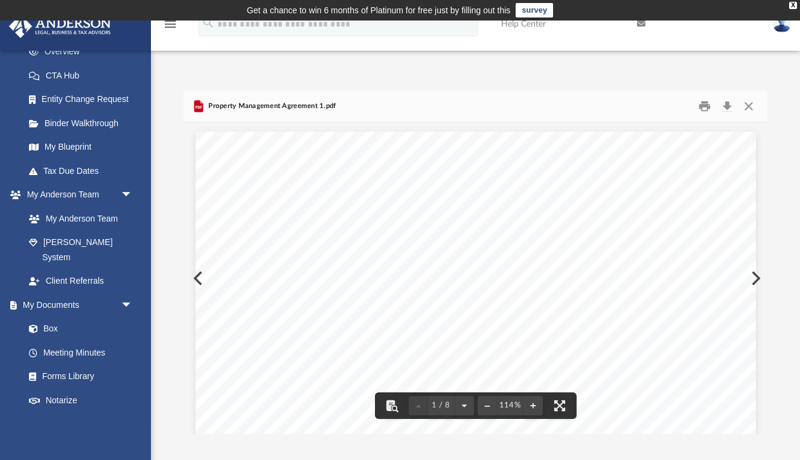
scroll to position [0, 0]
click at [744, 107] on button "Close" at bounding box center [749, 106] width 22 height 19
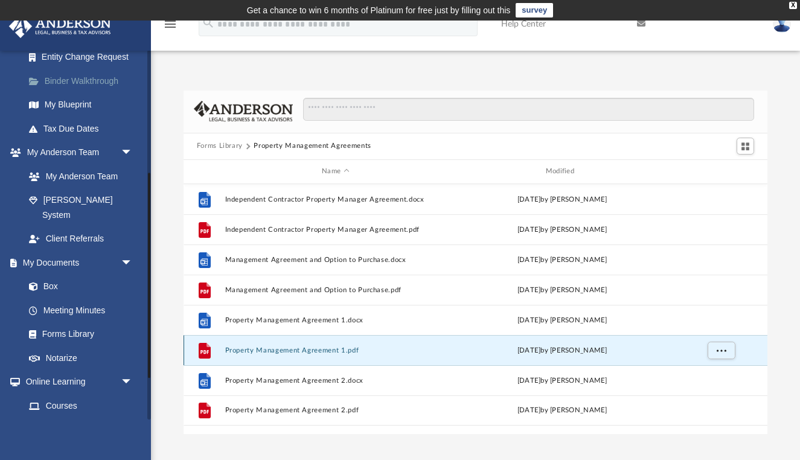
scroll to position [229, 0]
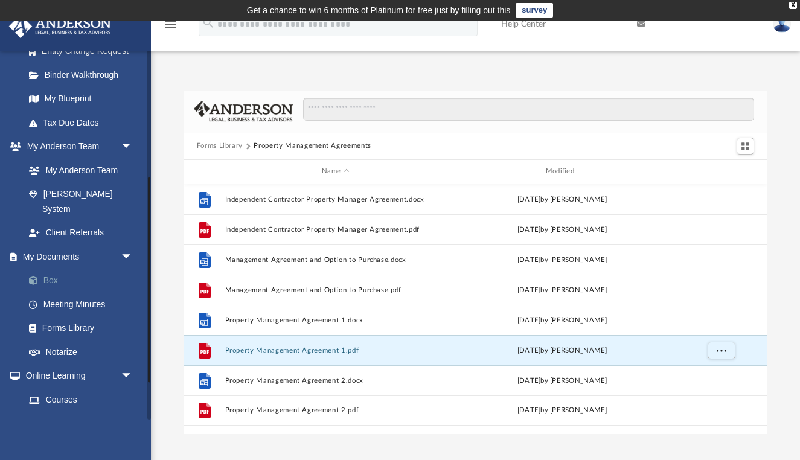
click at [58, 269] on link "Box" at bounding box center [84, 281] width 134 height 24
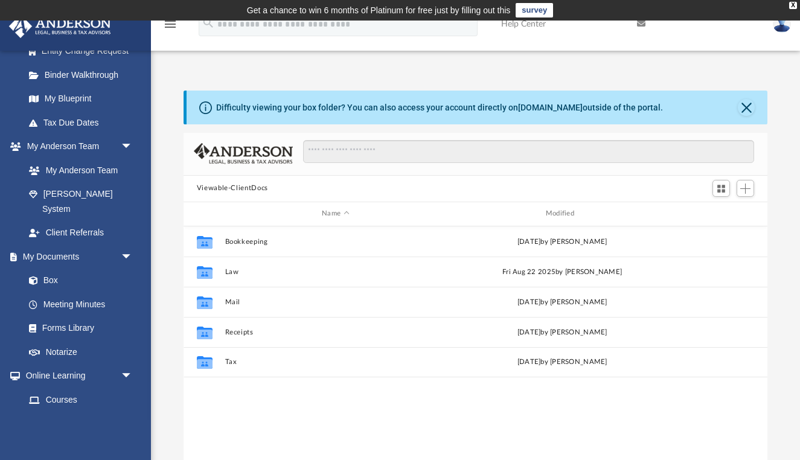
scroll to position [275, 584]
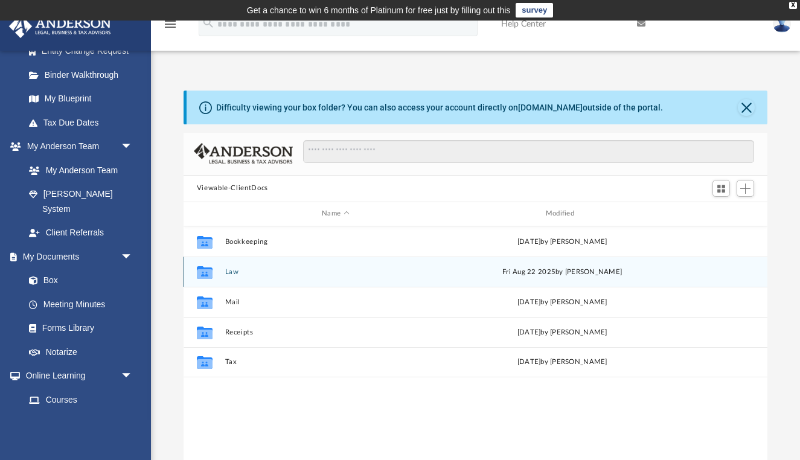
click at [231, 270] on button "Law" at bounding box center [335, 271] width 221 height 8
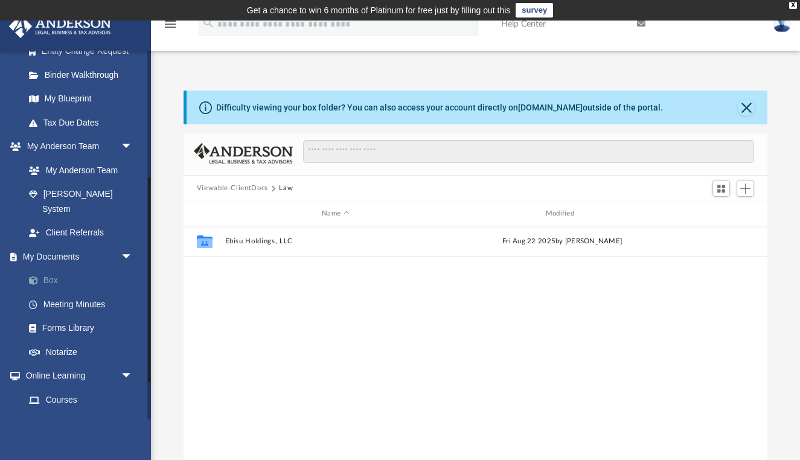
click at [63, 269] on link "Box" at bounding box center [84, 281] width 134 height 24
click at [747, 106] on button "Close" at bounding box center [746, 107] width 17 height 17
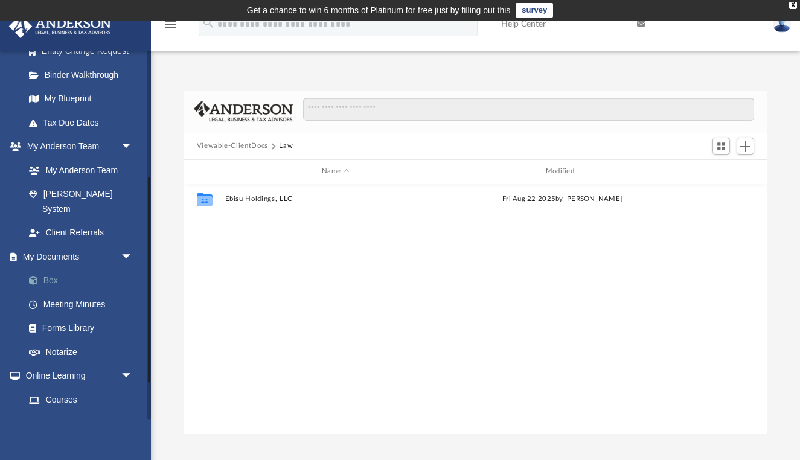
click at [60, 269] on link "Box" at bounding box center [84, 281] width 134 height 24
click at [82, 292] on link "Meeting Minutes" at bounding box center [84, 304] width 134 height 24
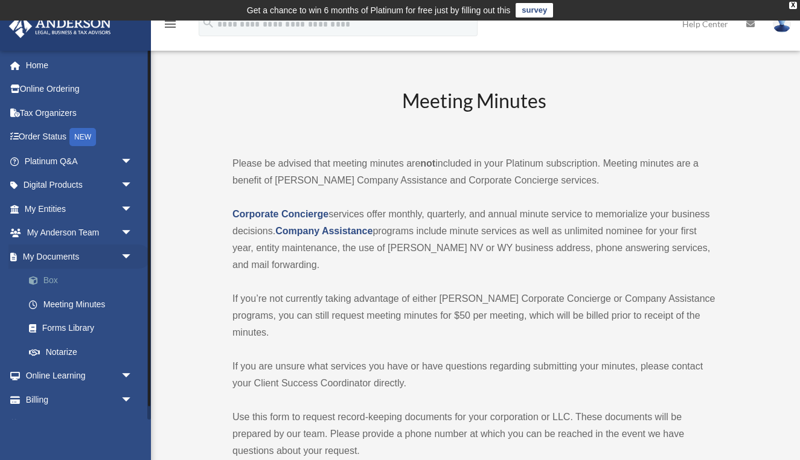
click at [54, 275] on link "Box" at bounding box center [84, 281] width 134 height 24
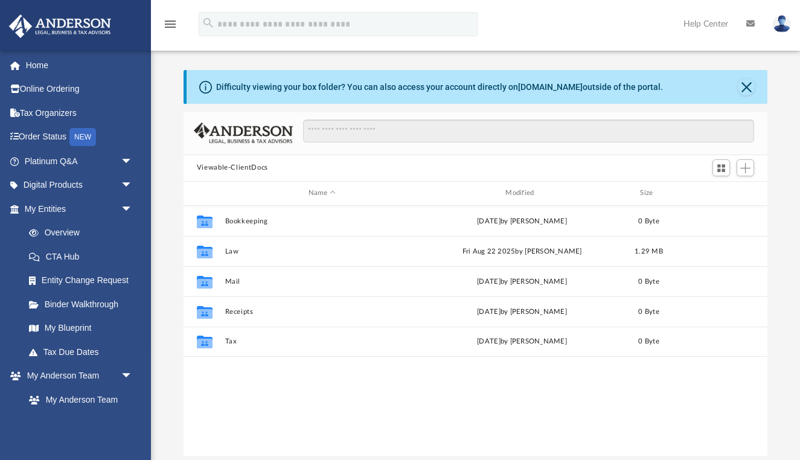
scroll to position [275, 584]
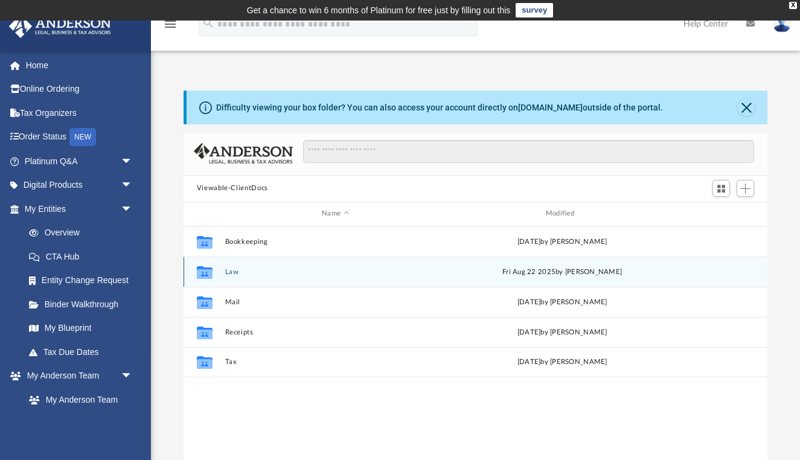
click at [230, 271] on button "Law" at bounding box center [335, 271] width 221 height 8
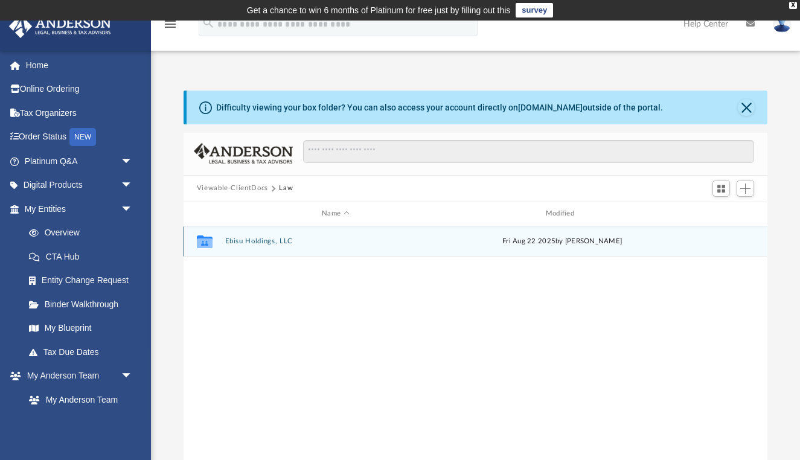
click at [270, 241] on button "Ebisu Holdings, LLC" at bounding box center [335, 241] width 221 height 8
click at [244, 243] on button "Initial Docs" at bounding box center [335, 241] width 221 height 8
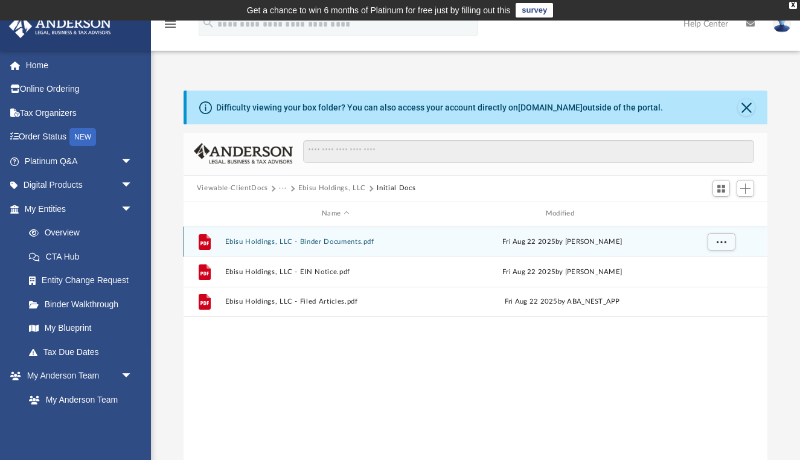
click at [346, 243] on button "Ebisu Holdings, LLC - Binder Documents.pdf" at bounding box center [335, 241] width 221 height 8
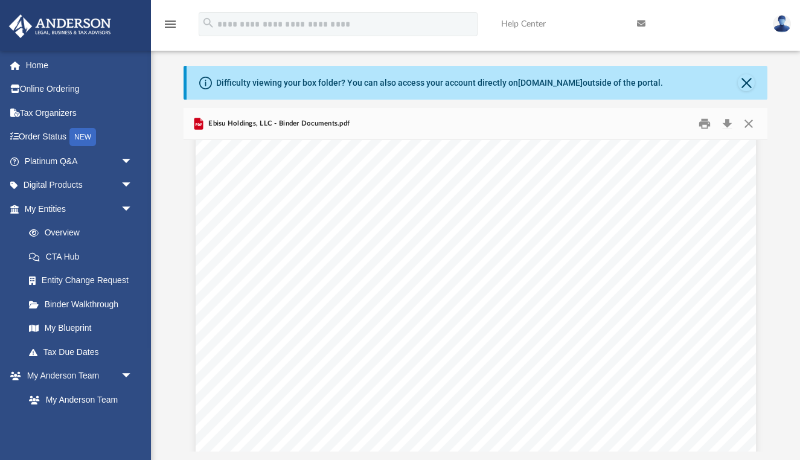
scroll to position [47757, 0]
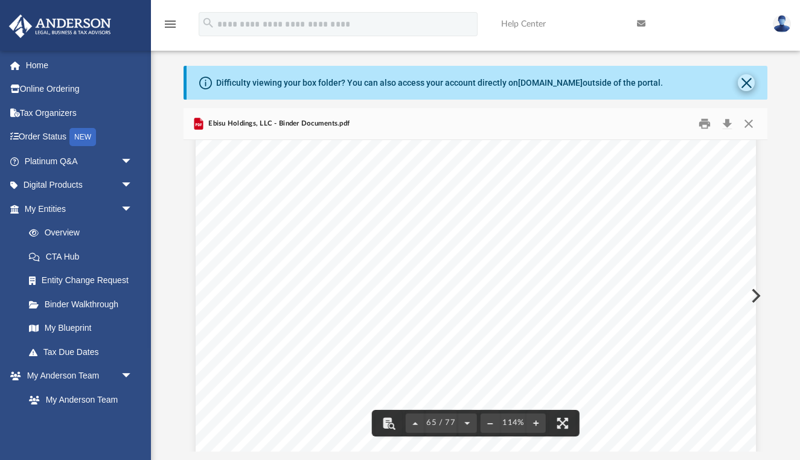
click at [744, 85] on button "Close" at bounding box center [746, 82] width 17 height 17
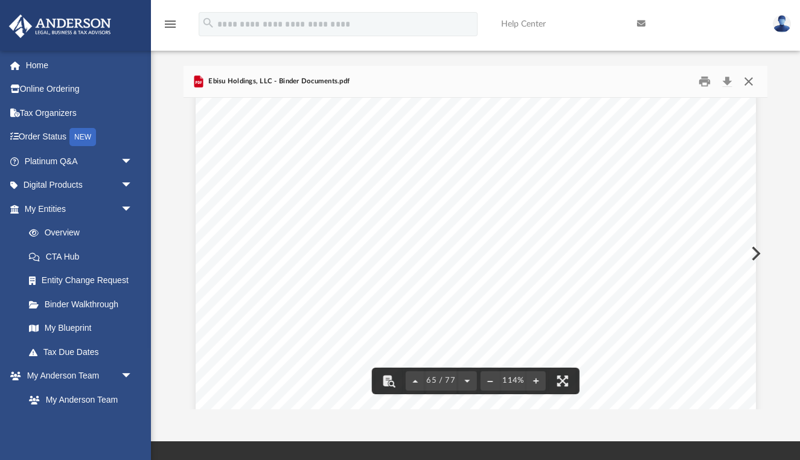
click at [751, 85] on button "Close" at bounding box center [749, 81] width 22 height 19
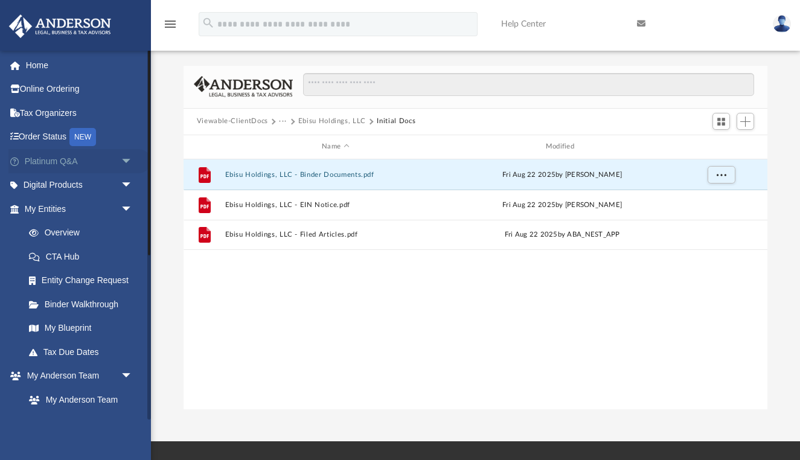
click at [121, 164] on span "arrow_drop_down" at bounding box center [133, 161] width 24 height 25
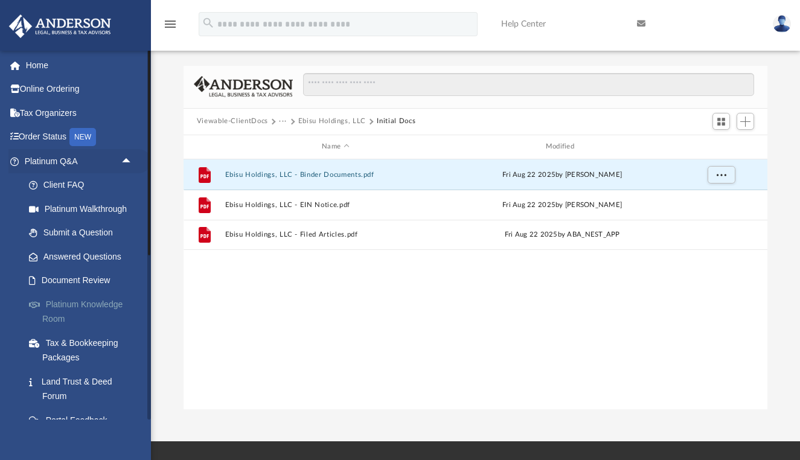
click at [91, 300] on link "Platinum Knowledge Room" at bounding box center [84, 311] width 134 height 39
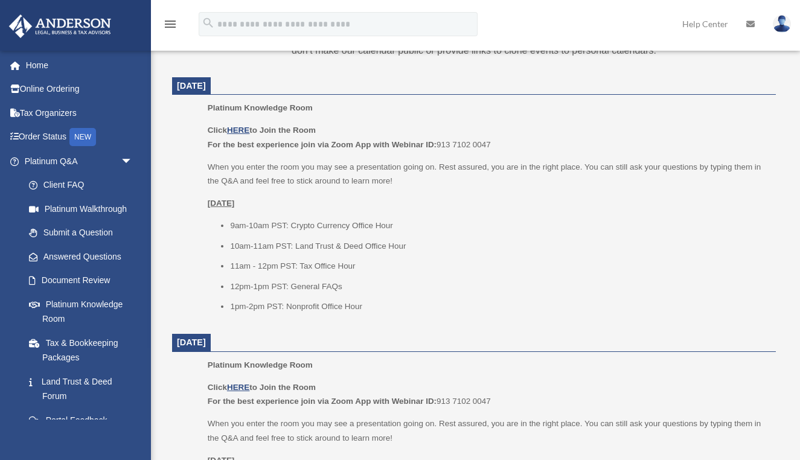
scroll to position [500, 0]
